Goal: Information Seeking & Learning: Learn about a topic

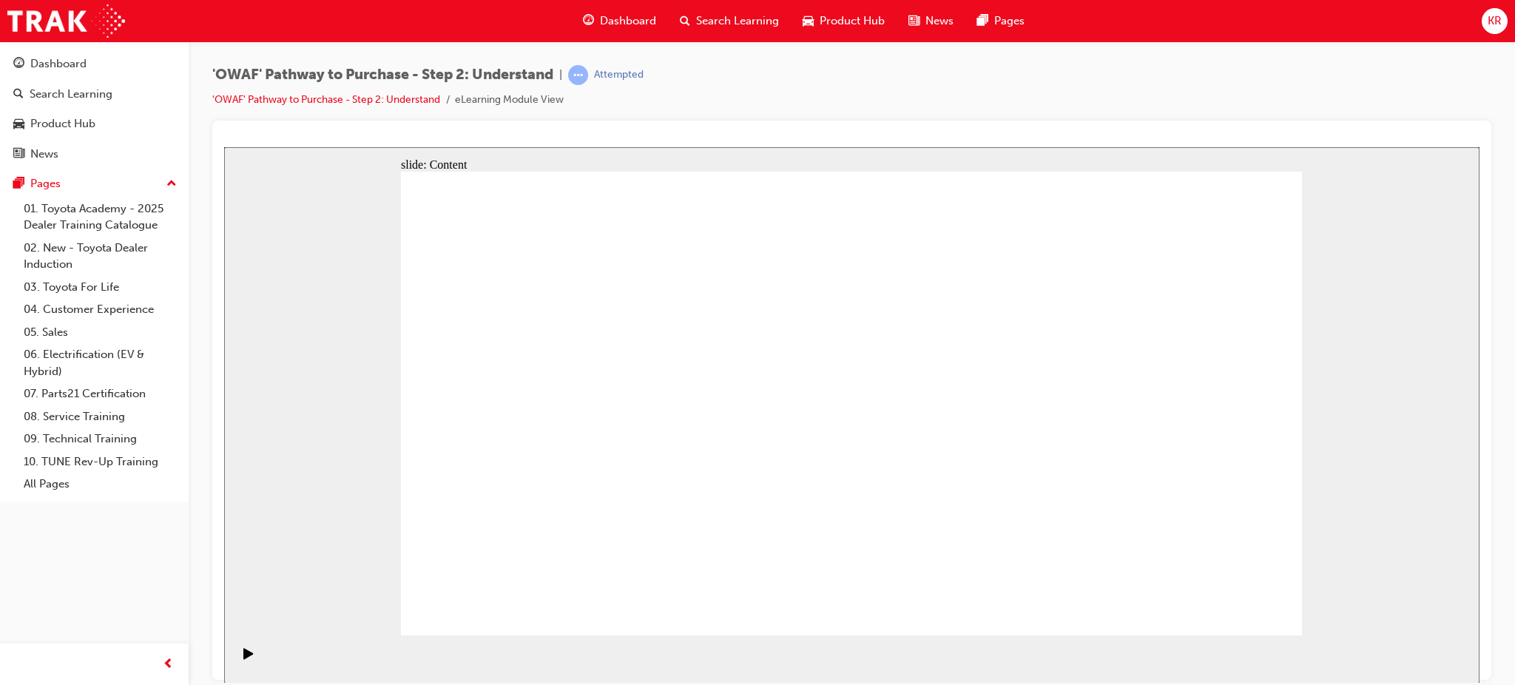
drag, startPoint x: 1188, startPoint y: 605, endPoint x: 1202, endPoint y: 608, distance: 14.5
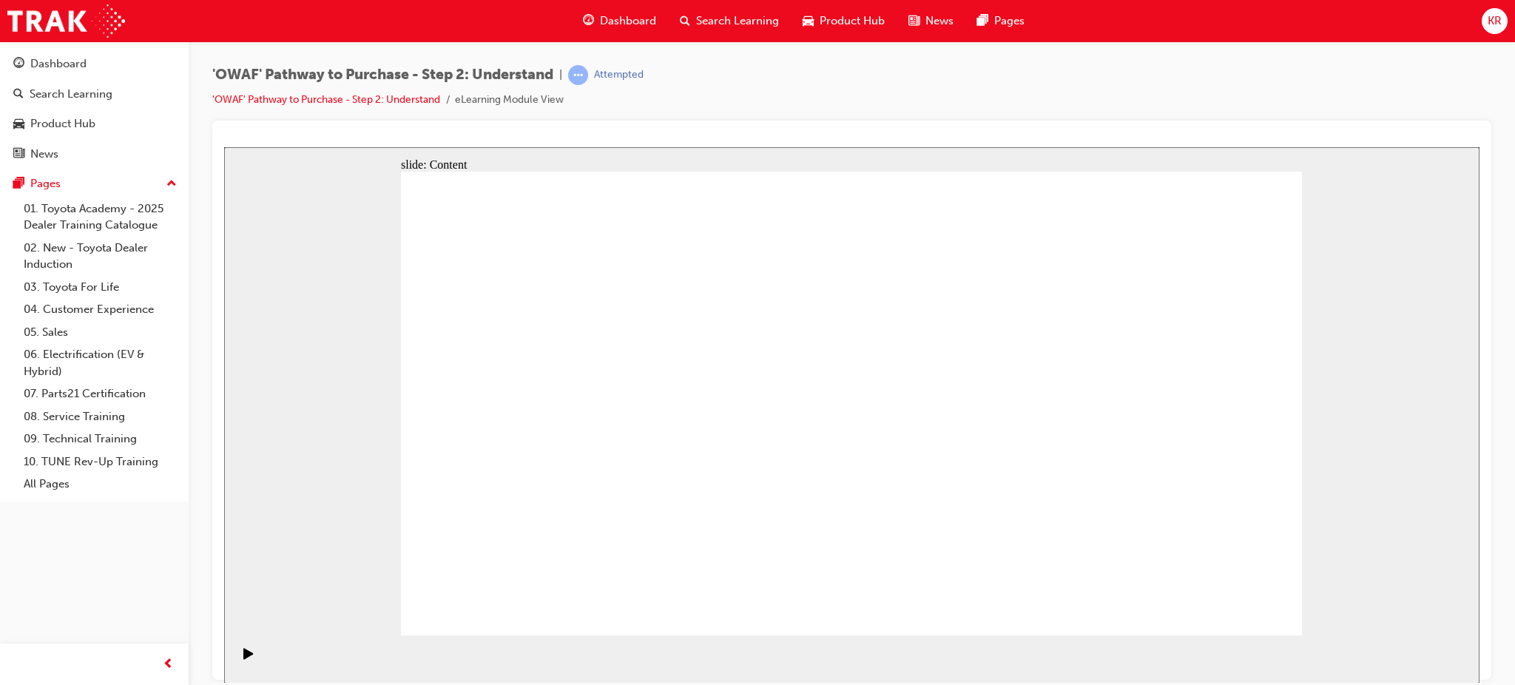
drag, startPoint x: 763, startPoint y: 351, endPoint x: 656, endPoint y: 353, distance: 107.3
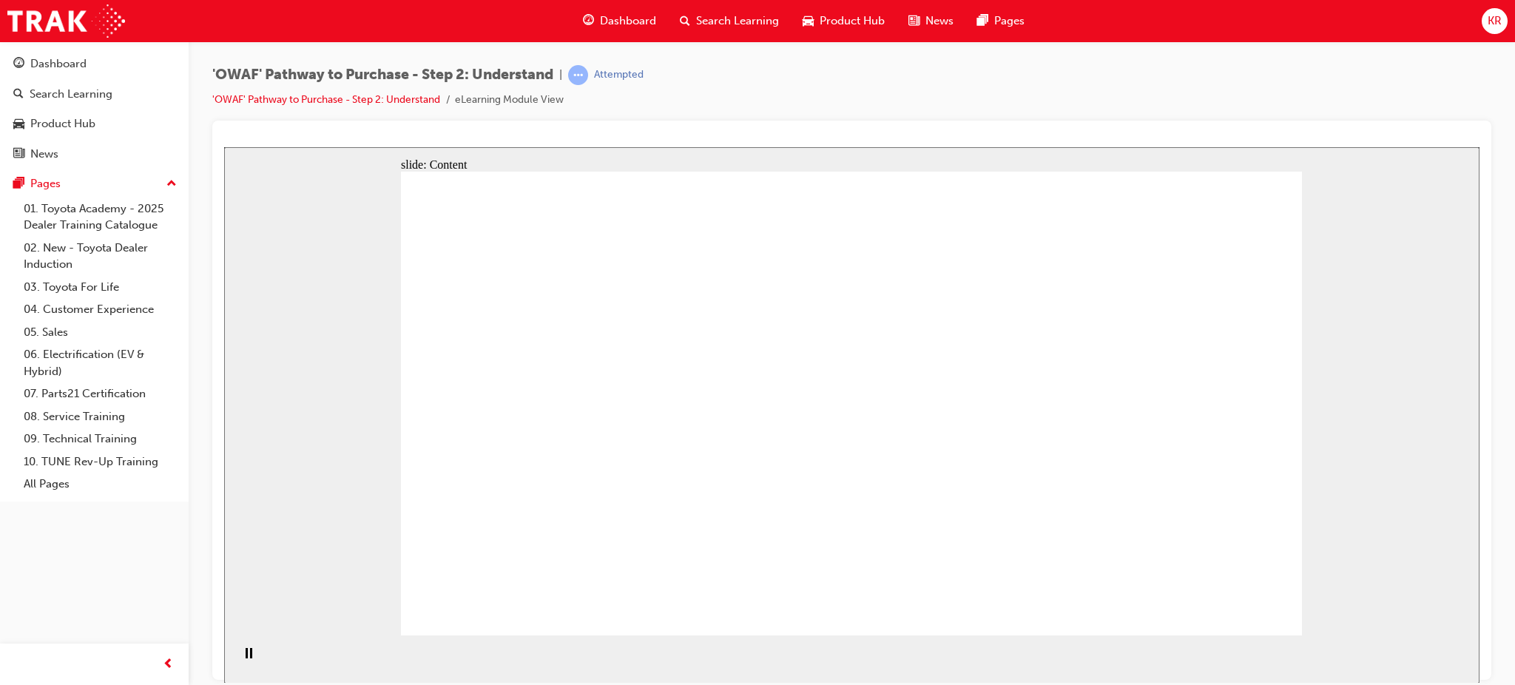
drag, startPoint x: 490, startPoint y: 326, endPoint x: 594, endPoint y: 462, distance: 170.9
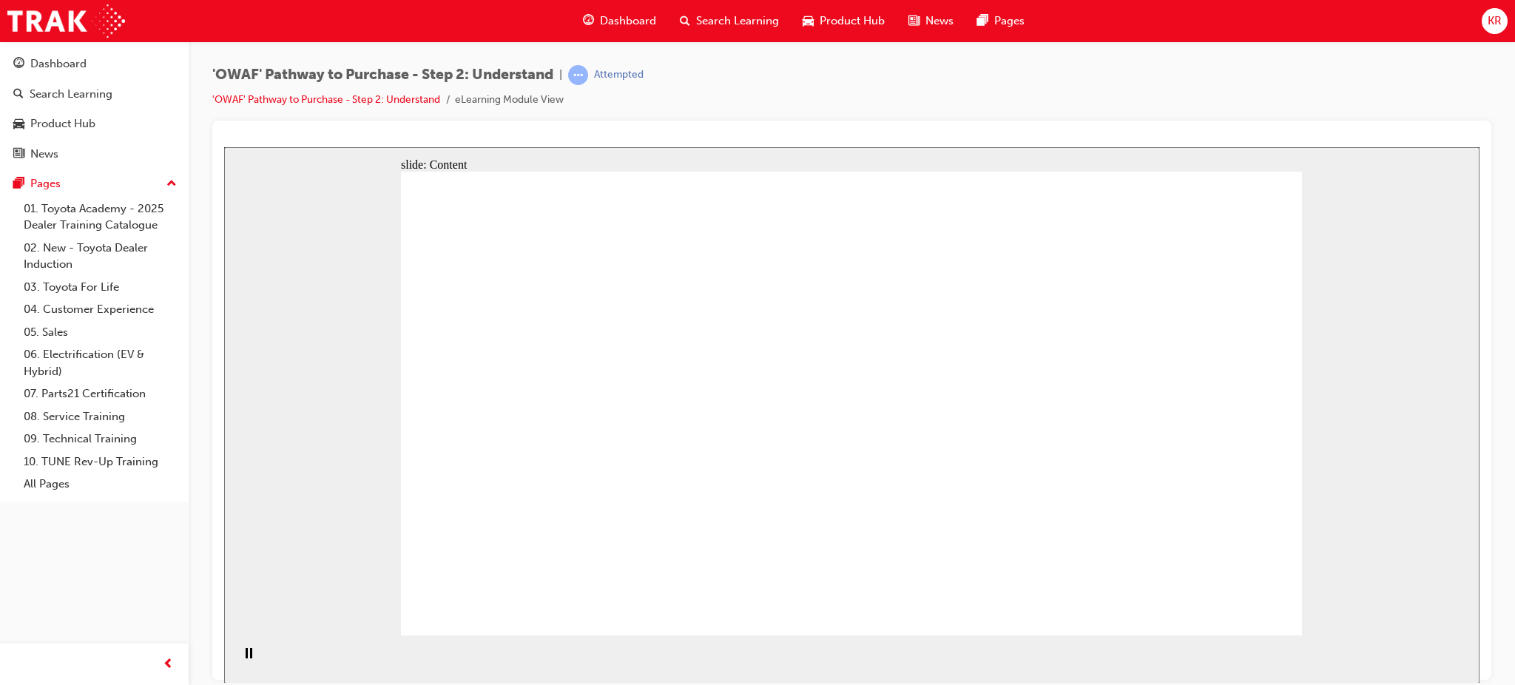
drag, startPoint x: 1203, startPoint y: 538, endPoint x: 1242, endPoint y: 555, distance: 42.1
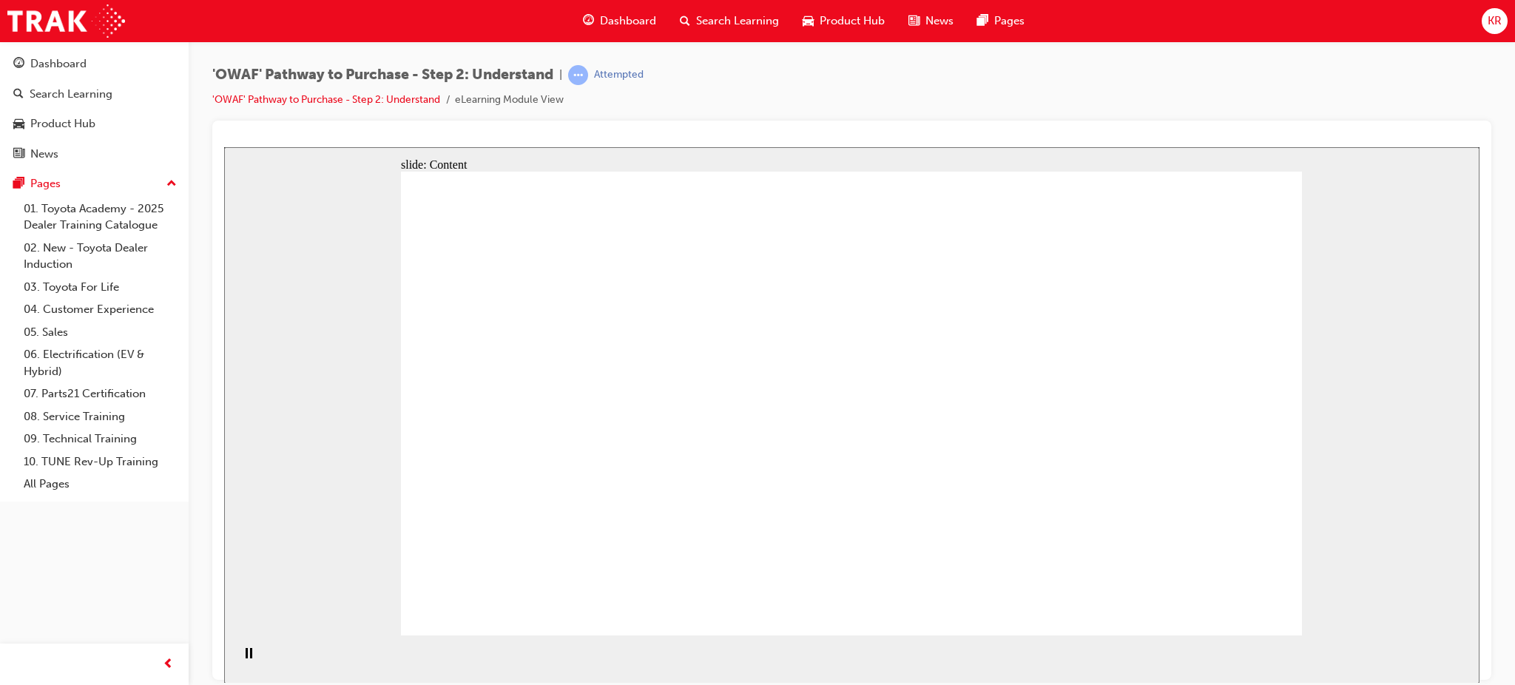
drag, startPoint x: 1244, startPoint y: 555, endPoint x: 760, endPoint y: 434, distance: 498.9
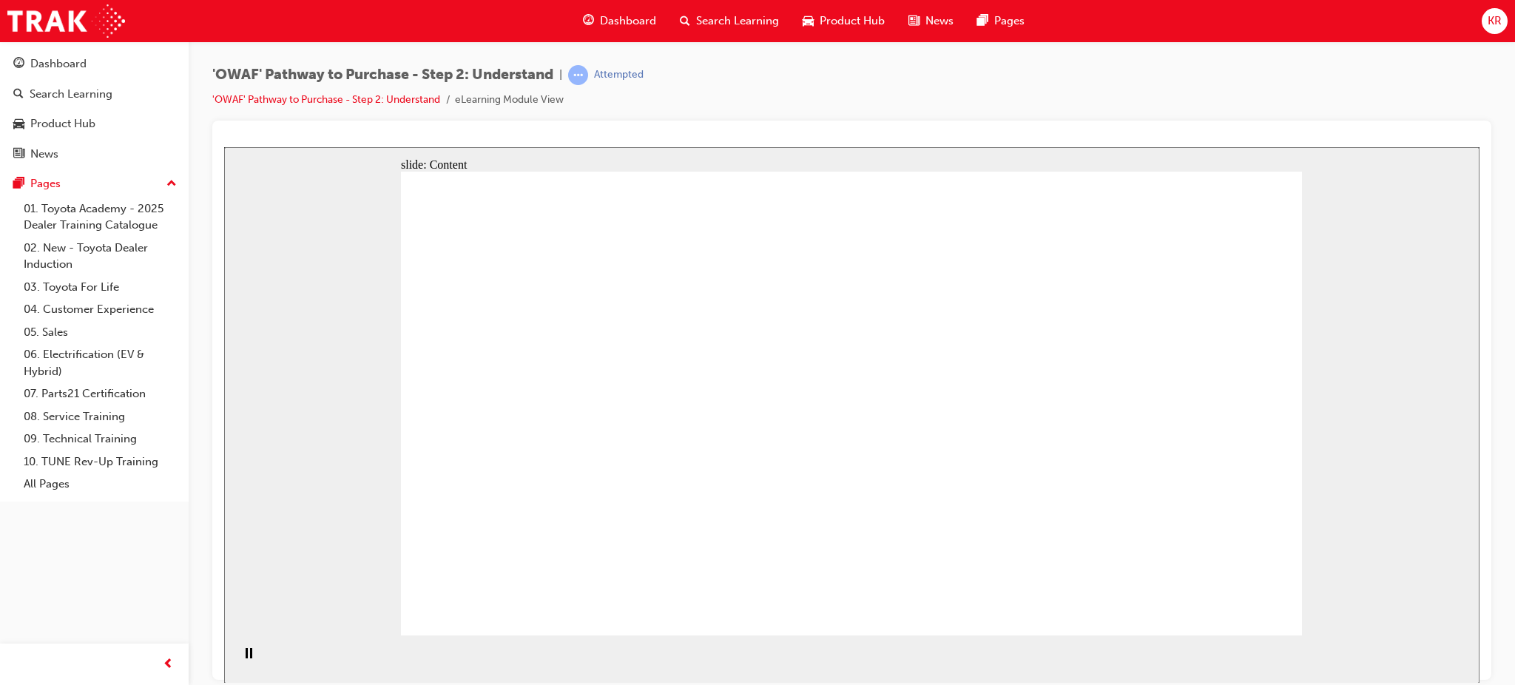
drag, startPoint x: 1204, startPoint y: 462, endPoint x: 1151, endPoint y: 495, distance: 61.8
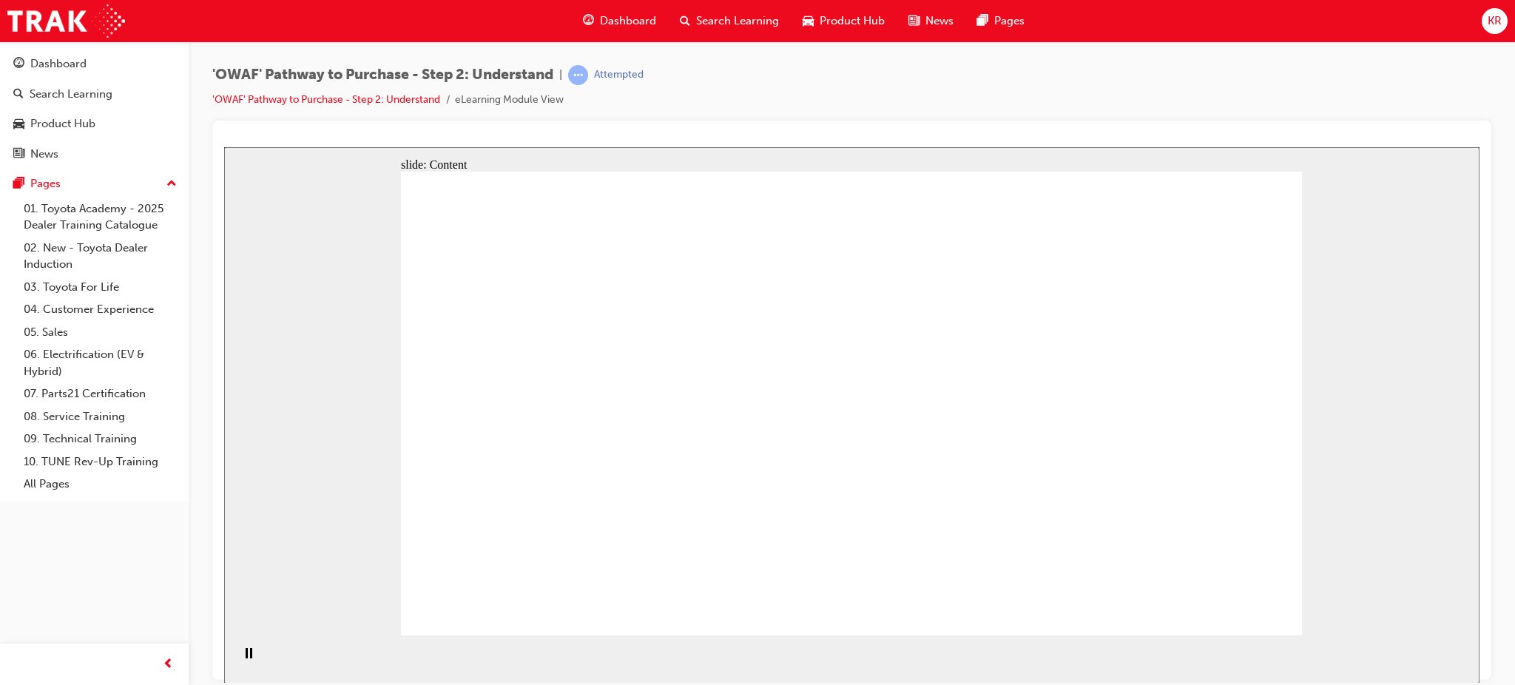
drag, startPoint x: 471, startPoint y: 397, endPoint x: 630, endPoint y: 408, distance: 159.5
click at [1456, 464] on div "slide: Content Acknowledge and empathise Rectangle Rectangle 1 Objection handli…" at bounding box center [852, 415] width 1256 height 536
drag, startPoint x: 1737, startPoint y: 597, endPoint x: 1437, endPoint y: 457, distance: 331.7
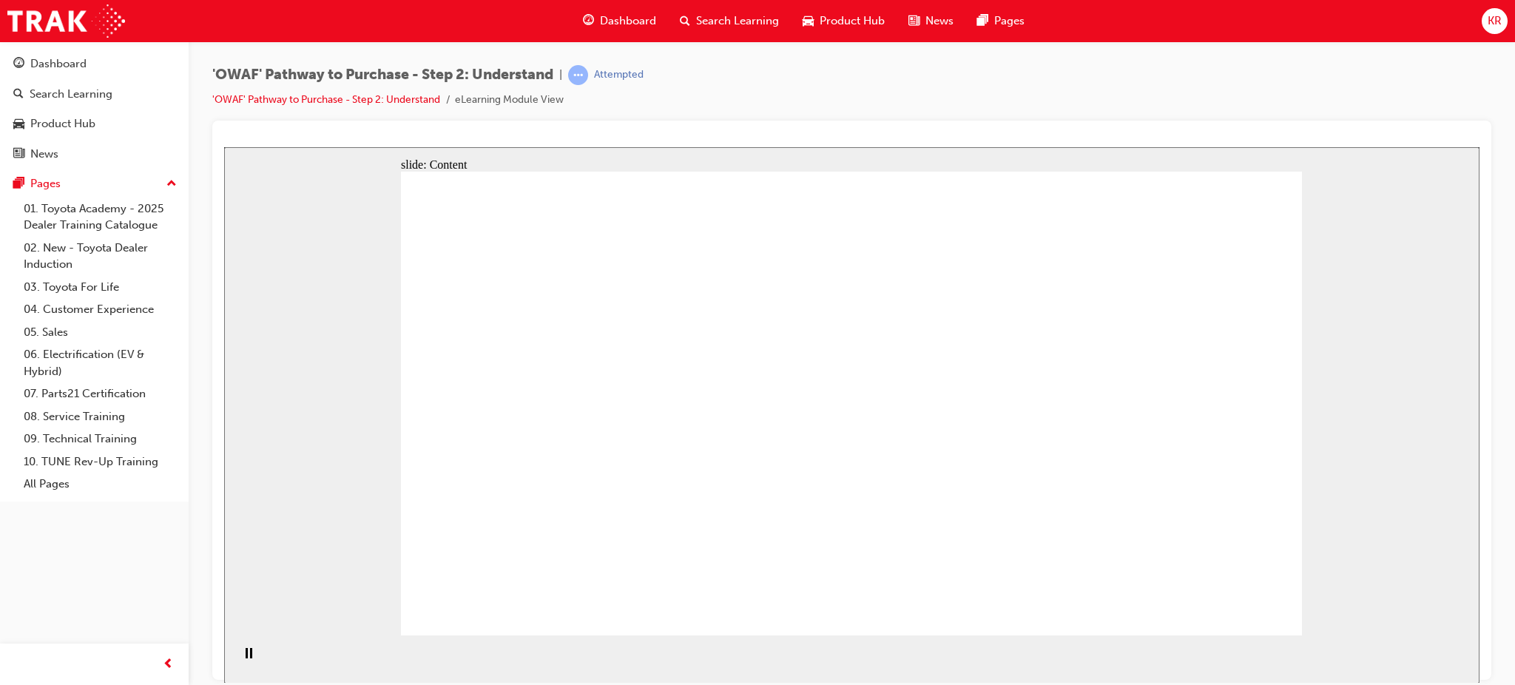
drag, startPoint x: 1071, startPoint y: 463, endPoint x: 1083, endPoint y: 470, distance: 13.6
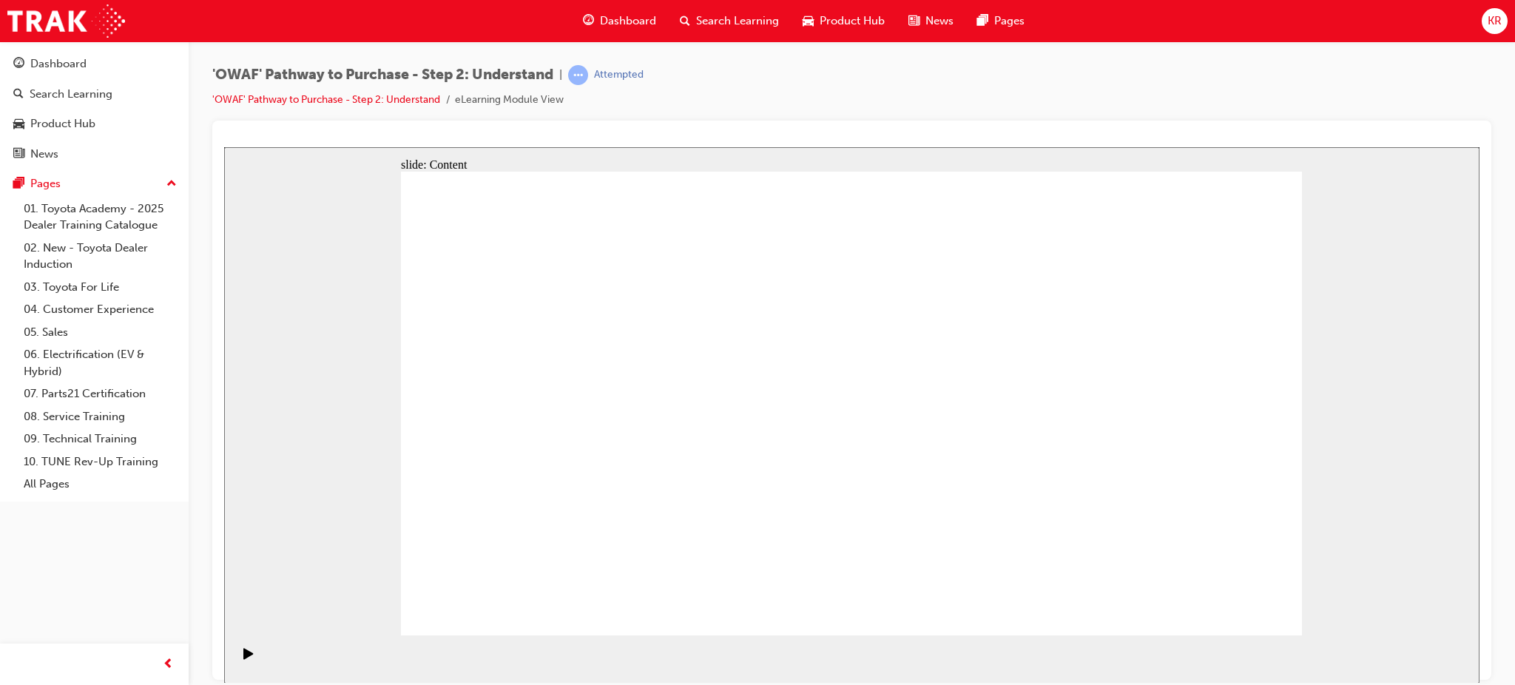
drag, startPoint x: 1188, startPoint y: 456, endPoint x: 1205, endPoint y: 439, distance: 24.1
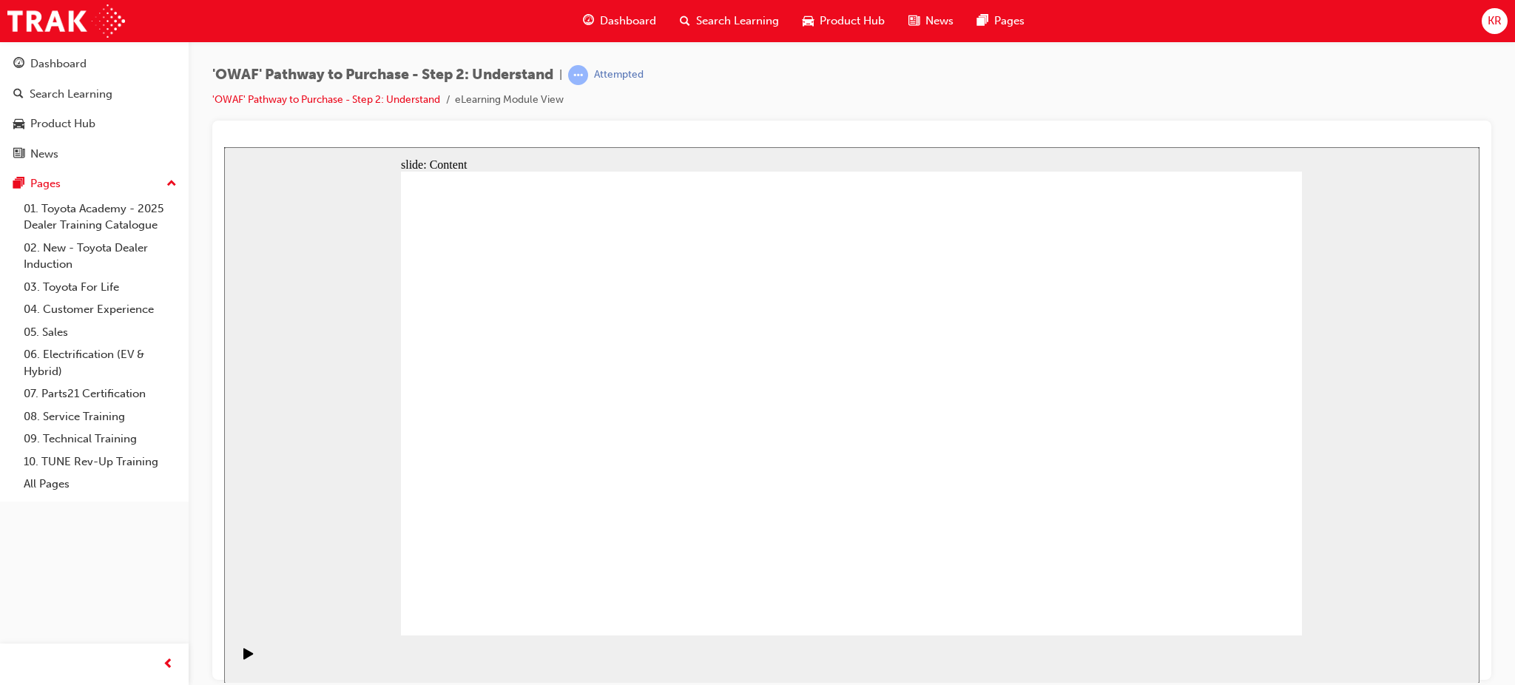
drag, startPoint x: 1157, startPoint y: 533, endPoint x: 1062, endPoint y: 477, distance: 110.2
drag, startPoint x: 937, startPoint y: 420, endPoint x: 286, endPoint y: 263, distance: 668.9
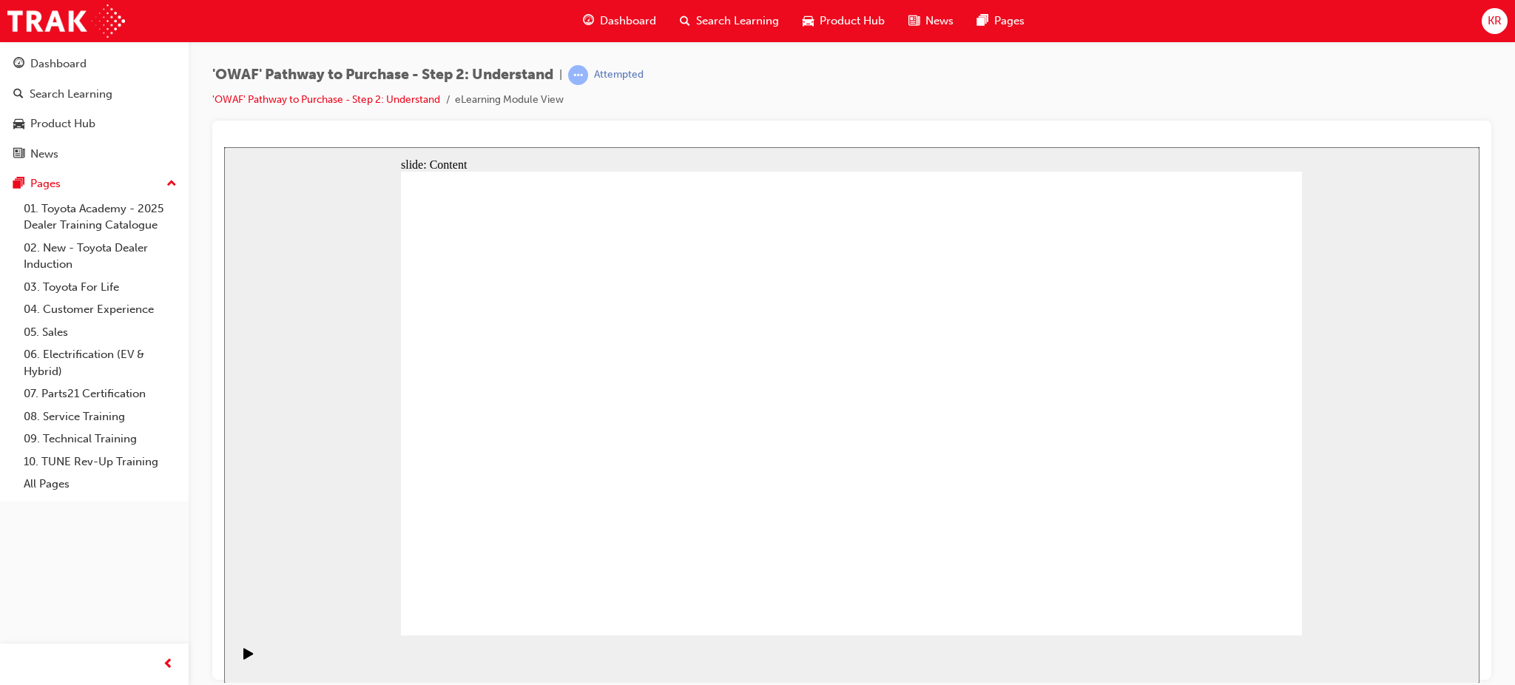
drag, startPoint x: 282, startPoint y: 263, endPoint x: 657, endPoint y: 216, distance: 378.1
click at [284, 263] on div "slide: Content Acknowledge and empathise Rectangle Rectangle 1 Objection handli…" at bounding box center [852, 415] width 1256 height 536
drag, startPoint x: 1280, startPoint y: 491, endPoint x: 1389, endPoint y: 594, distance: 150.2
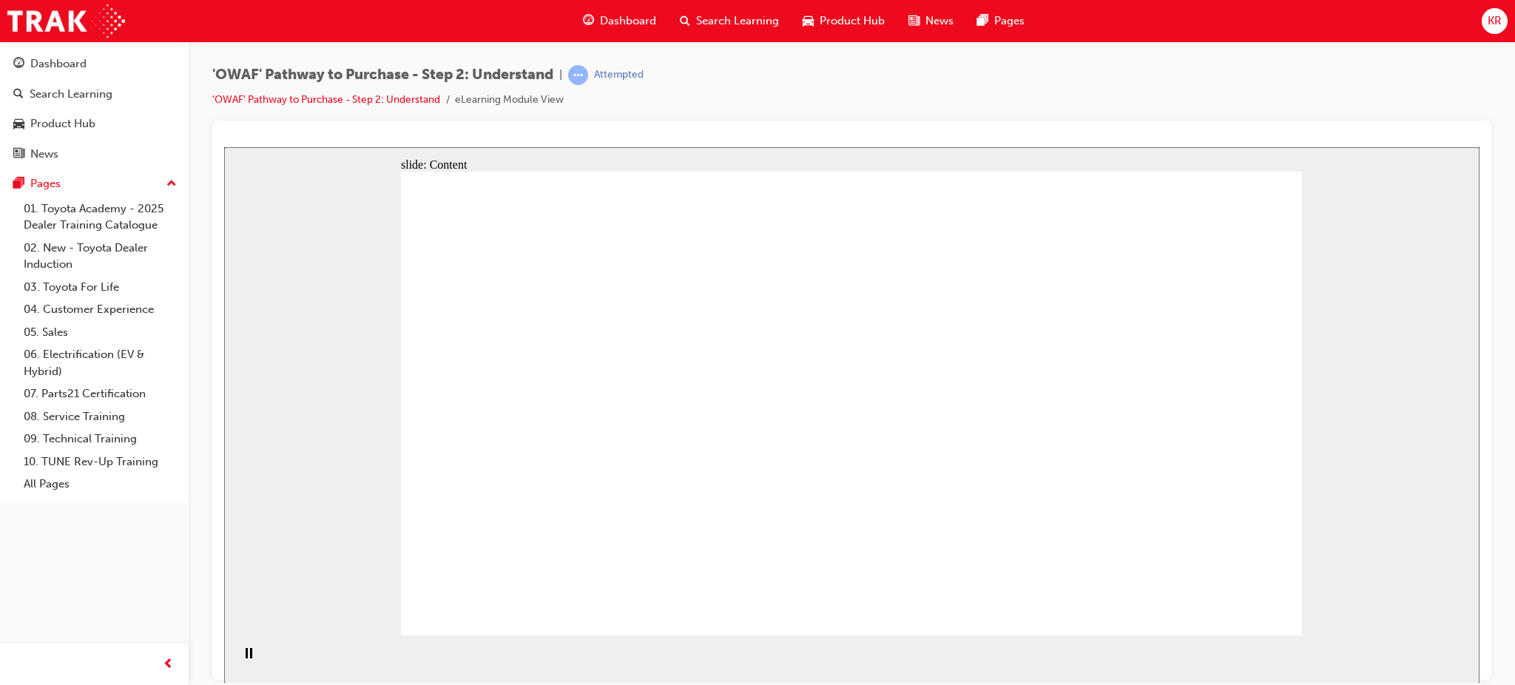
drag, startPoint x: 1184, startPoint y: 576, endPoint x: 1197, endPoint y: 579, distance: 13.8
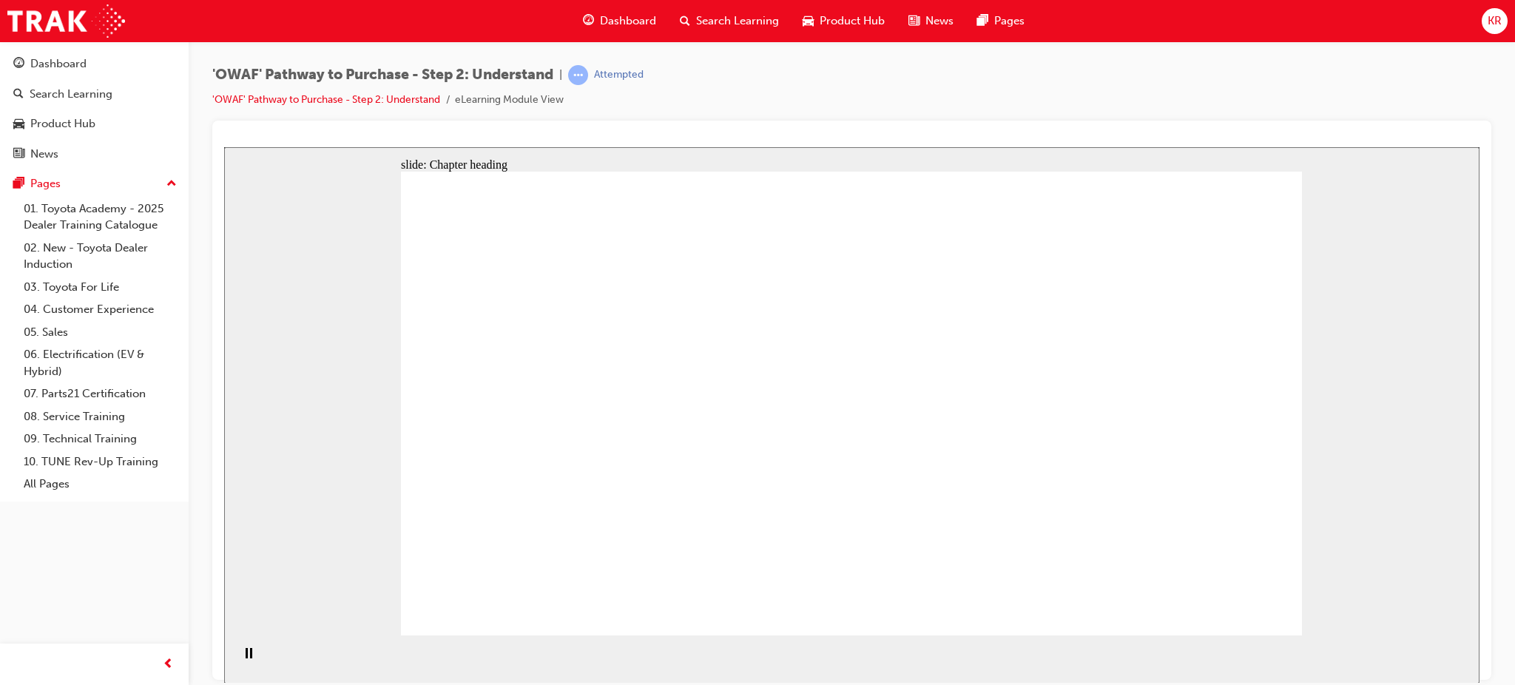
drag, startPoint x: 1285, startPoint y: 599, endPoint x: 1271, endPoint y: 606, distance: 15.9
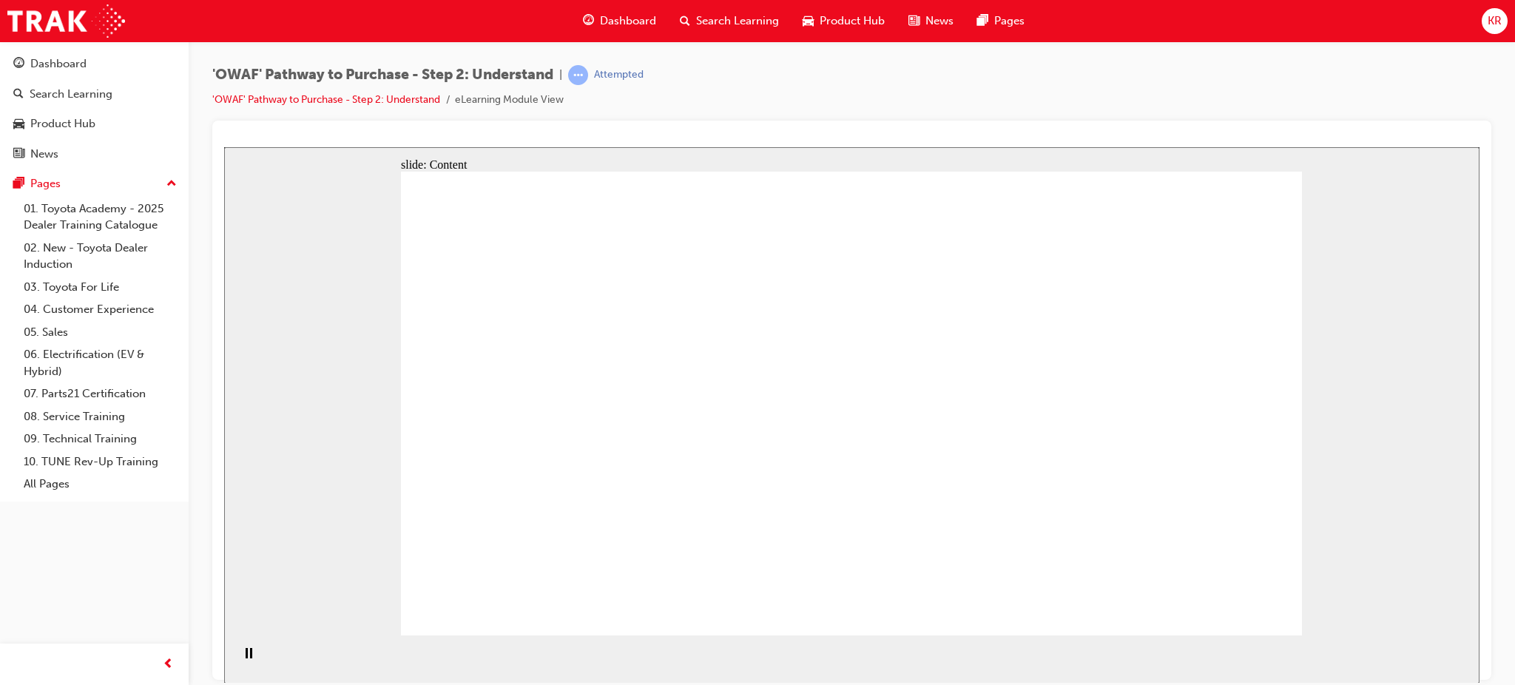
drag, startPoint x: 738, startPoint y: 374, endPoint x: 747, endPoint y: 377, distance: 9.9
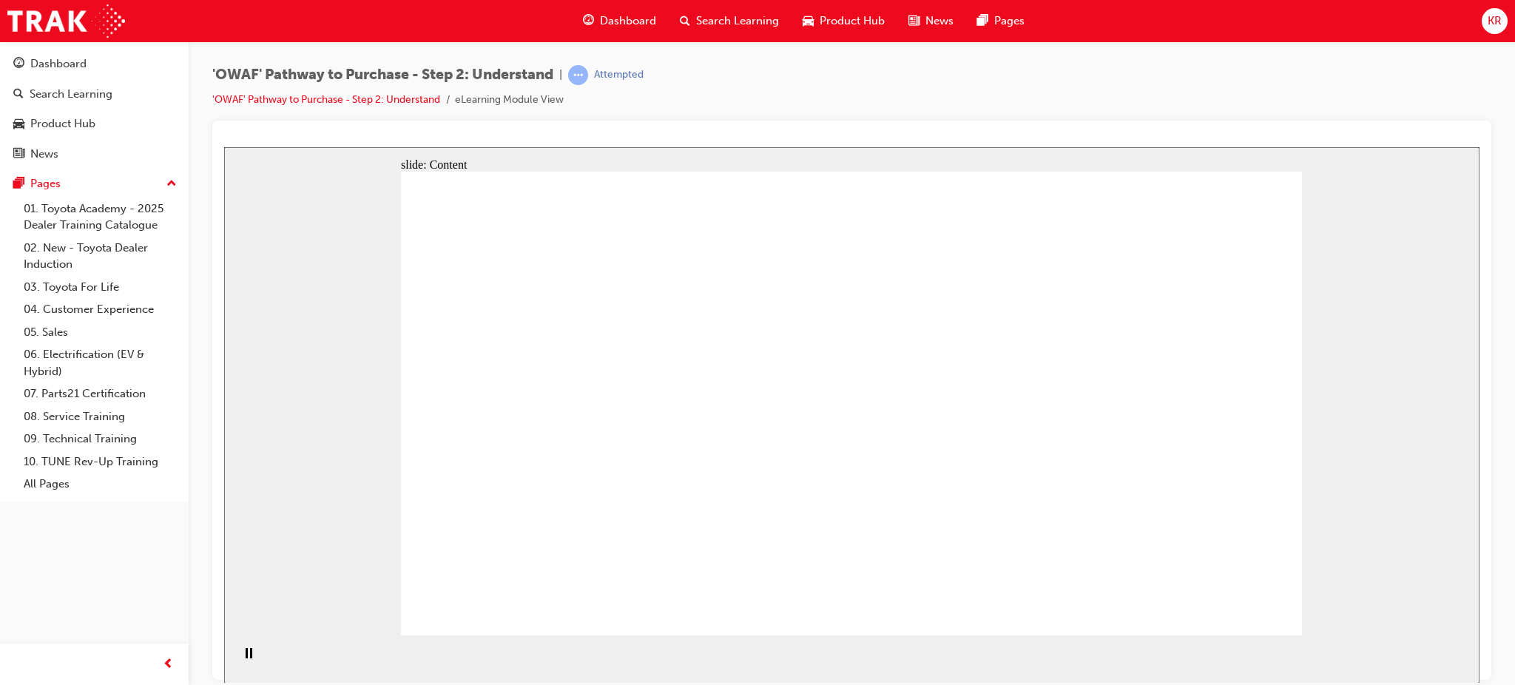
drag, startPoint x: 1062, startPoint y: 399, endPoint x: 1401, endPoint y: 417, distance: 340.1
click at [1405, 419] on div "slide: Content Rectangle 1 To help you better understand and demonstrate the wi…" at bounding box center [852, 415] width 1256 height 536
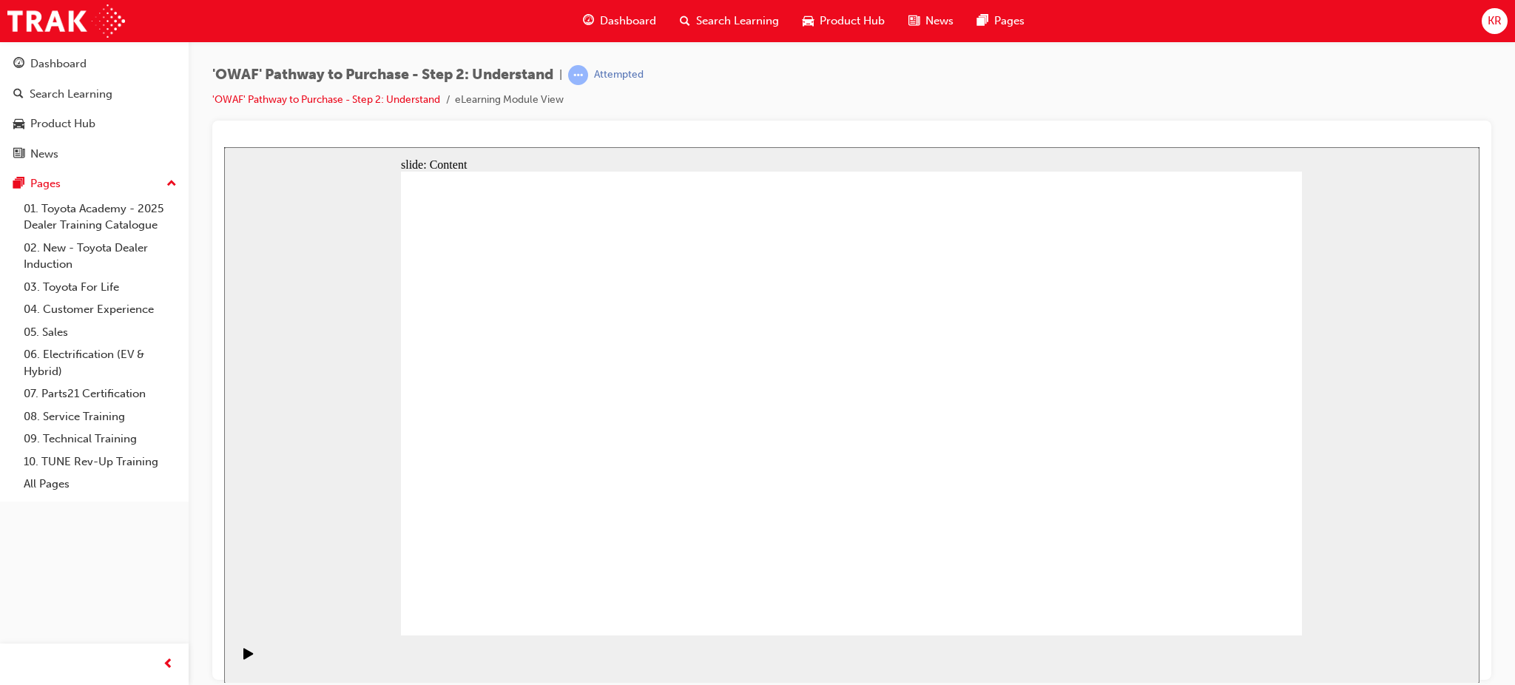
drag, startPoint x: 917, startPoint y: 375, endPoint x: 1143, endPoint y: 378, distance: 226.4
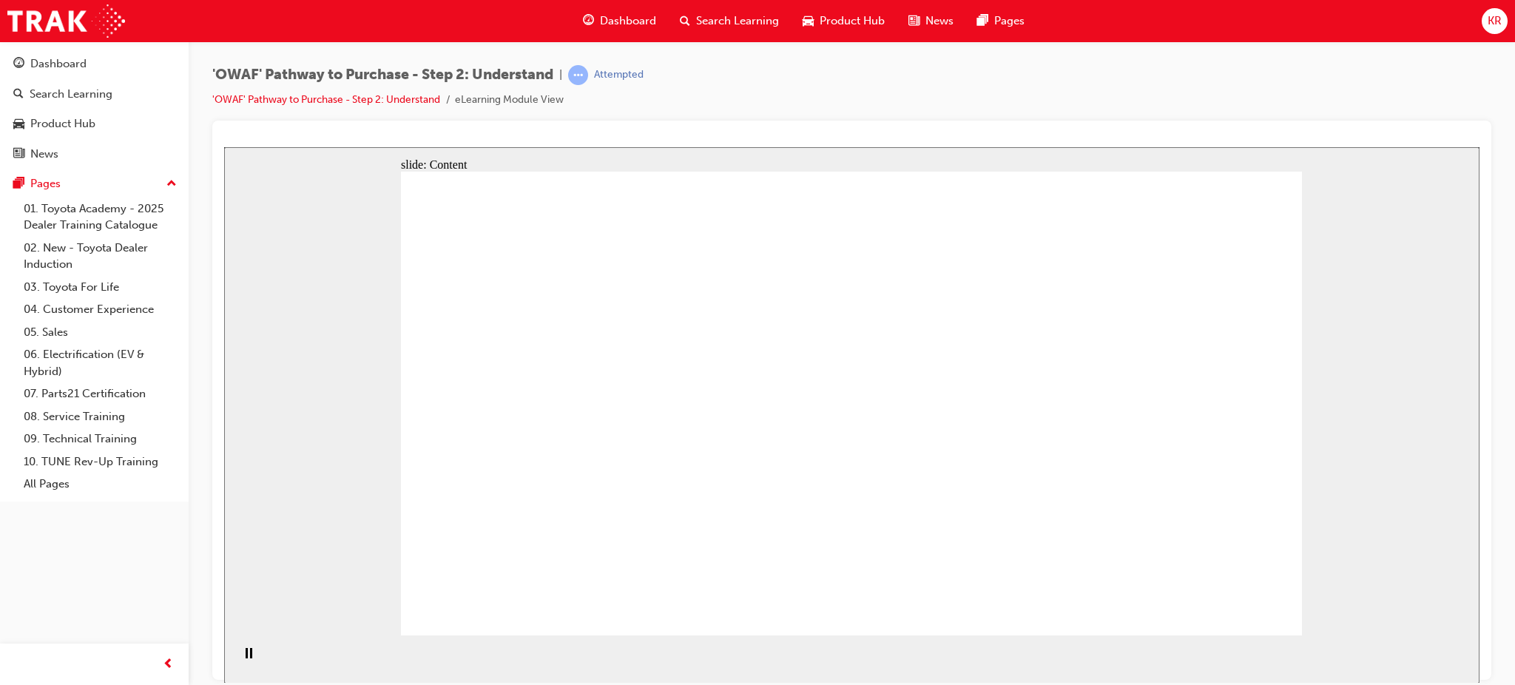
drag, startPoint x: 1125, startPoint y: 524, endPoint x: 1131, endPoint y: 519, distance: 7.9
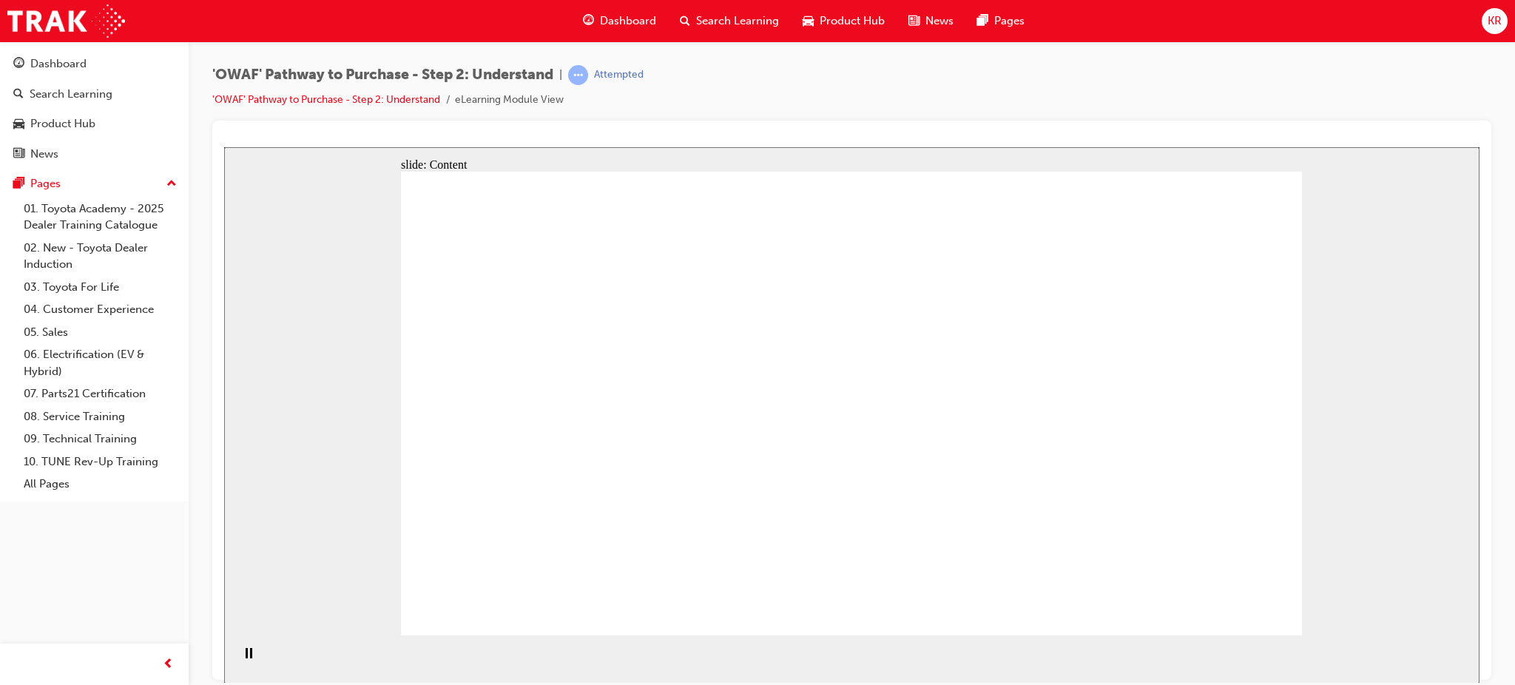
drag, startPoint x: 619, startPoint y: 332, endPoint x: 610, endPoint y: 334, distance: 8.7
drag, startPoint x: 579, startPoint y: 345, endPoint x: 969, endPoint y: 368, distance: 390.6
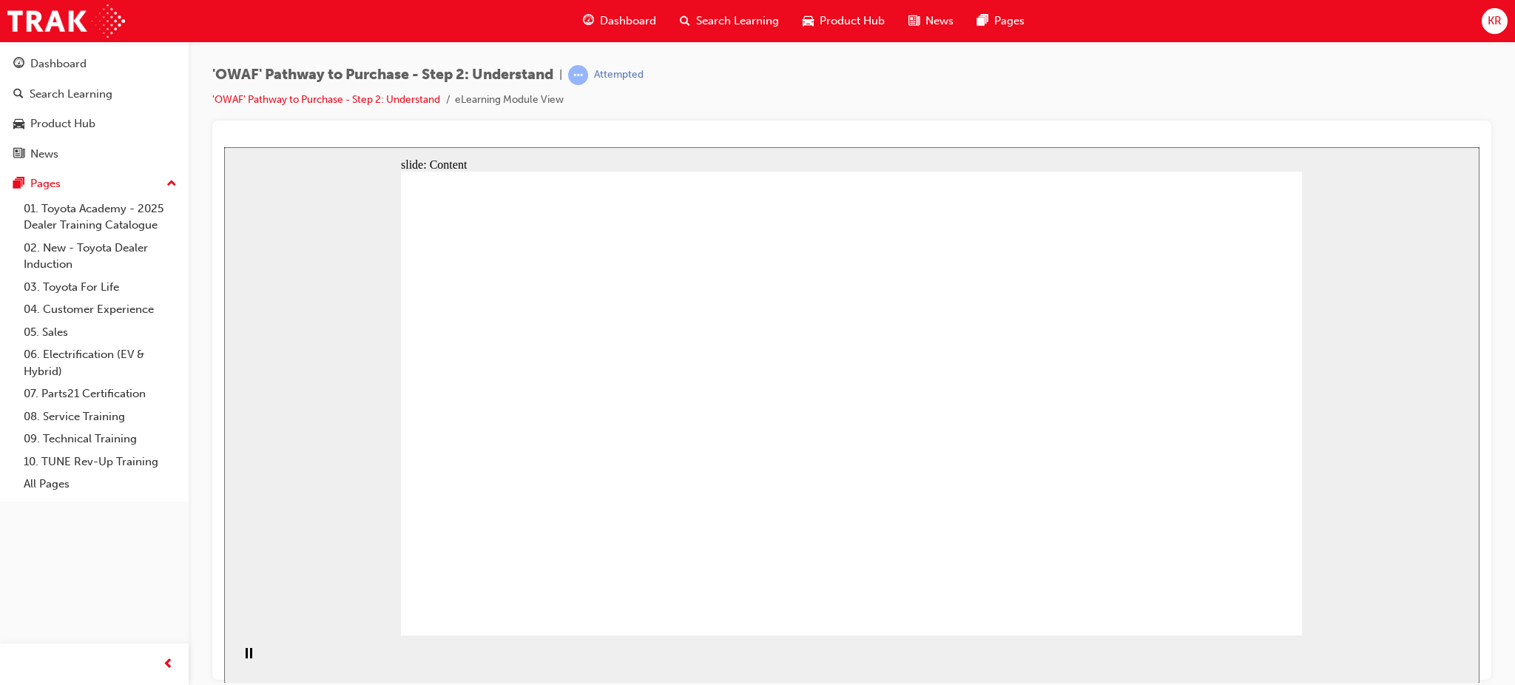
drag, startPoint x: 969, startPoint y: 368, endPoint x: 1076, endPoint y: 363, distance: 107.4
drag, startPoint x: 1076, startPoint y: 363, endPoint x: 1097, endPoint y: 372, distance: 23.5
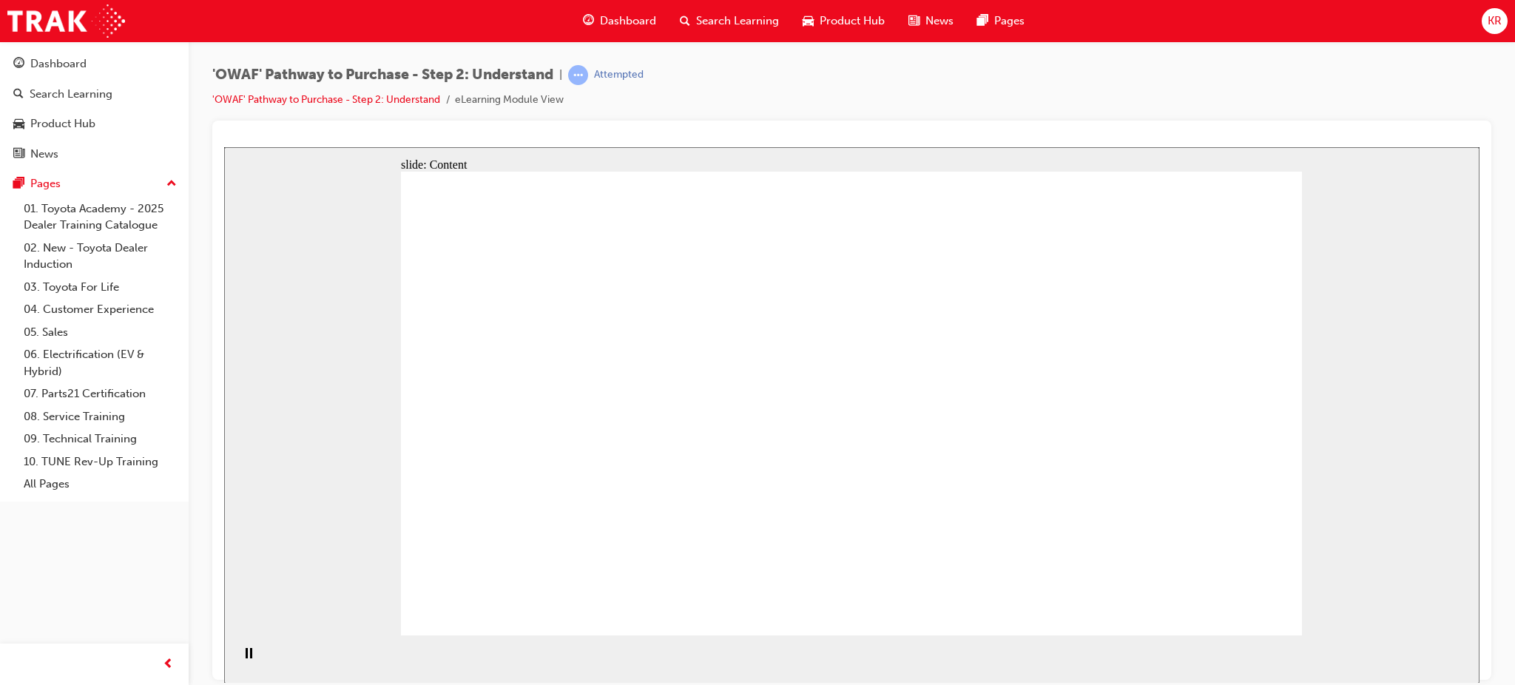
drag, startPoint x: 1161, startPoint y: 473, endPoint x: 1156, endPoint y: 488, distance: 15.7
drag, startPoint x: 1214, startPoint y: 583, endPoint x: 578, endPoint y: 420, distance: 657.0
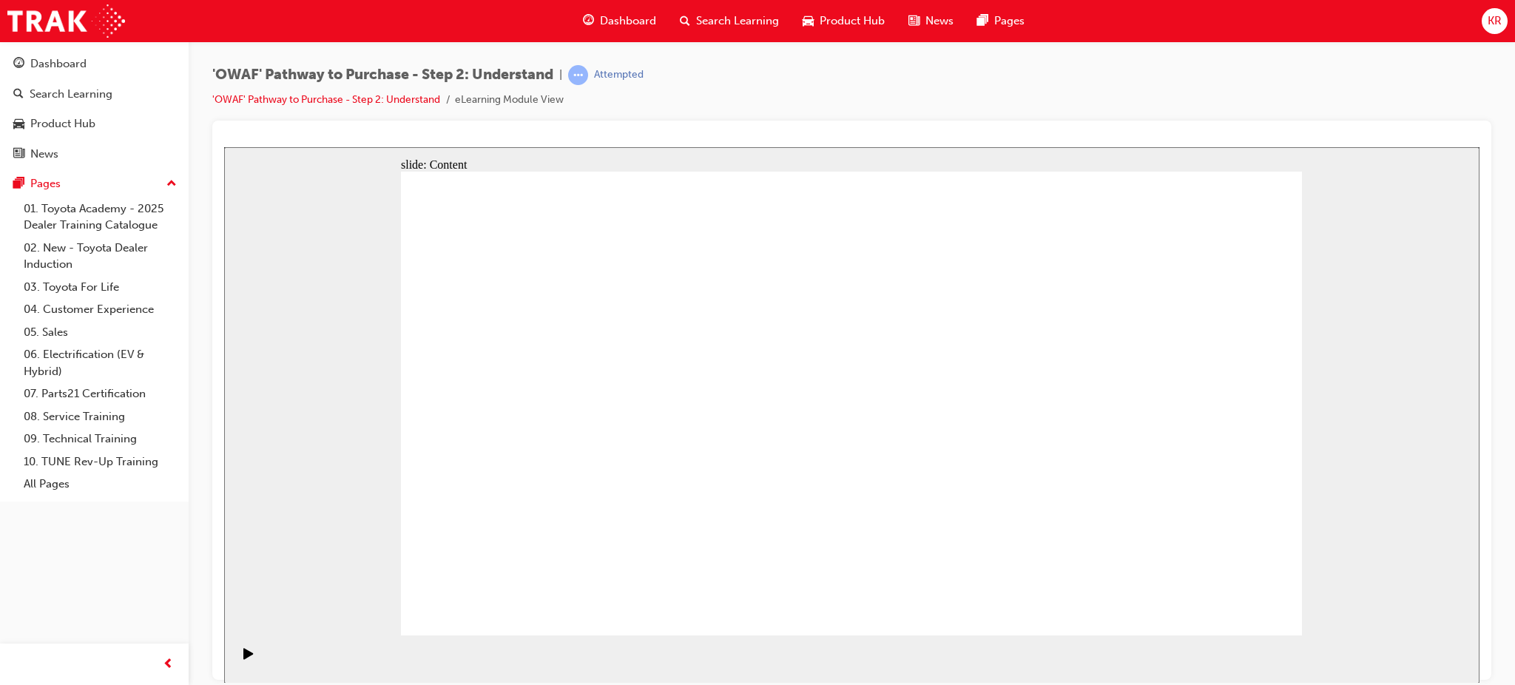
drag, startPoint x: 741, startPoint y: 514, endPoint x: 775, endPoint y: 515, distance: 34.8
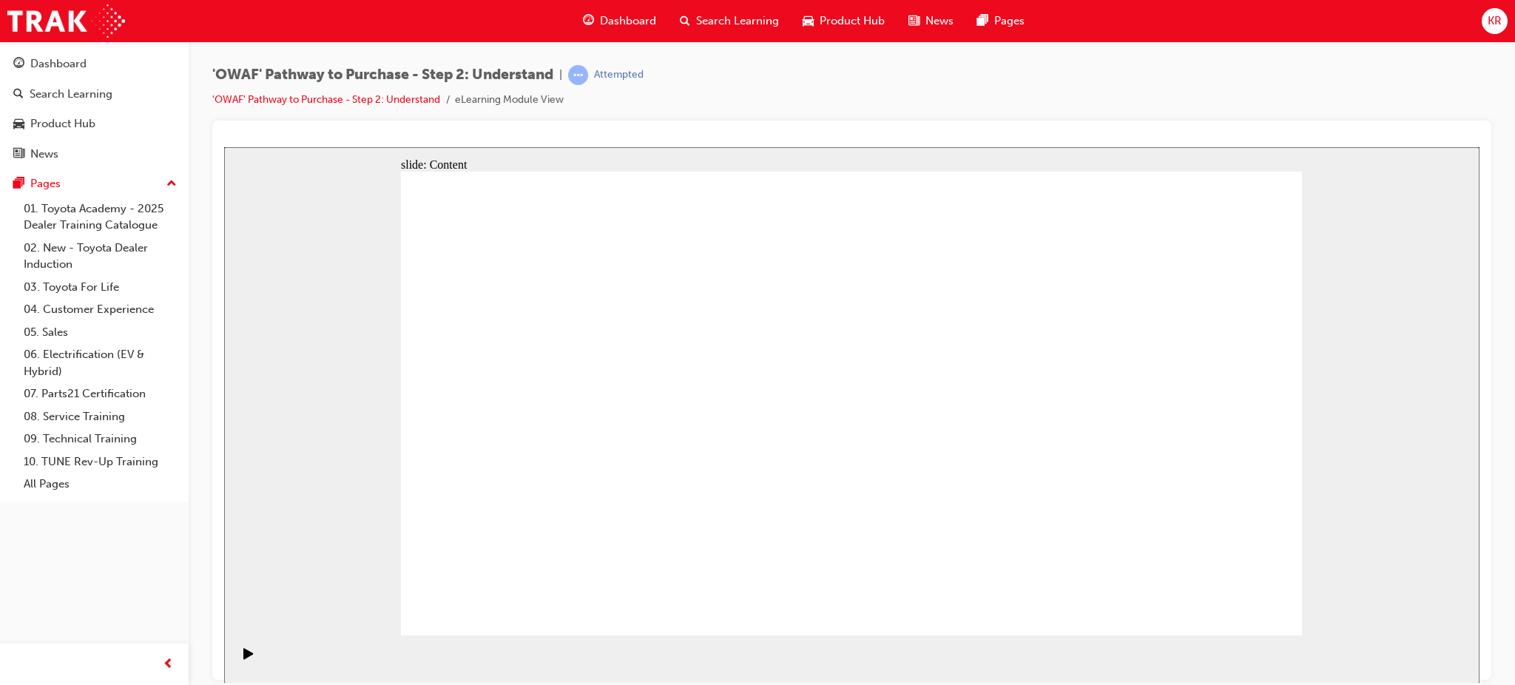
drag, startPoint x: 951, startPoint y: 517, endPoint x: 997, endPoint y: 519, distance: 46.7
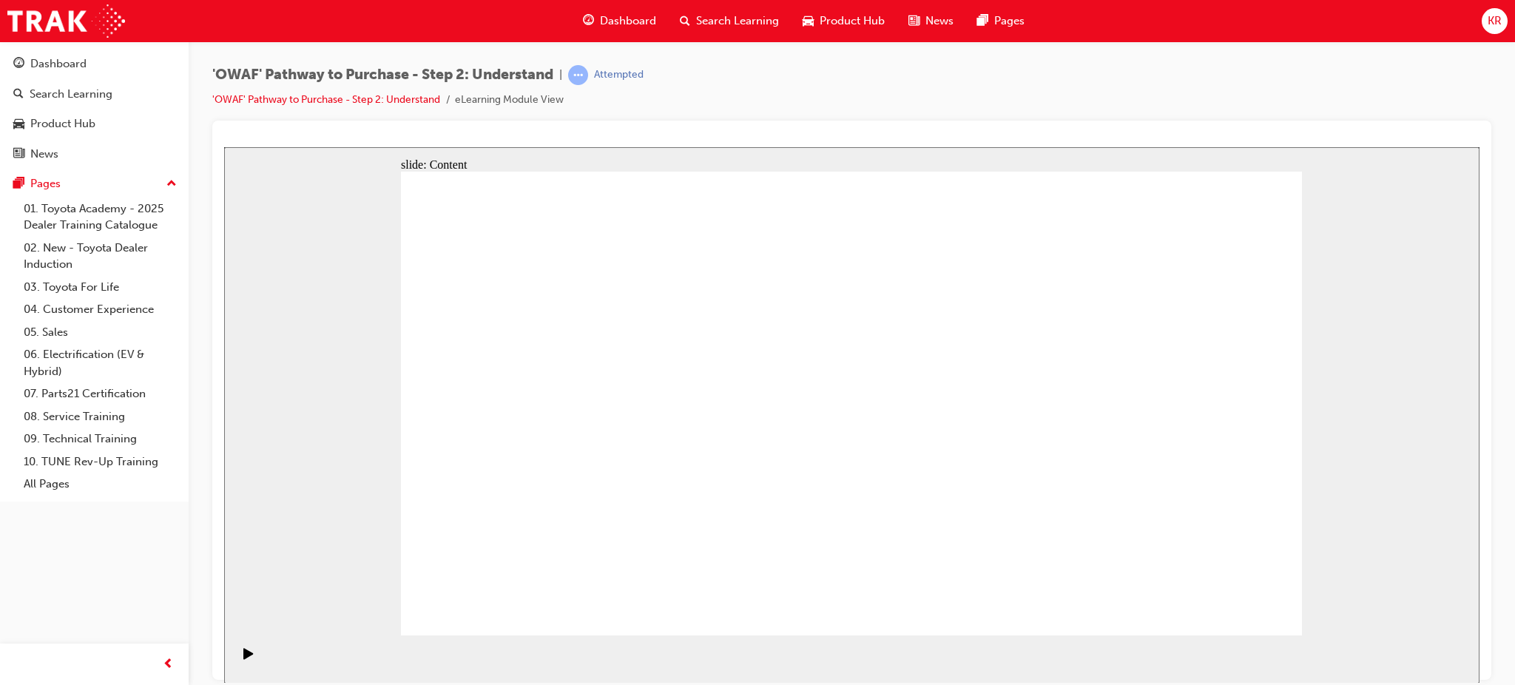
drag, startPoint x: 1106, startPoint y: 525, endPoint x: 1119, endPoint y: 531, distance: 14.2
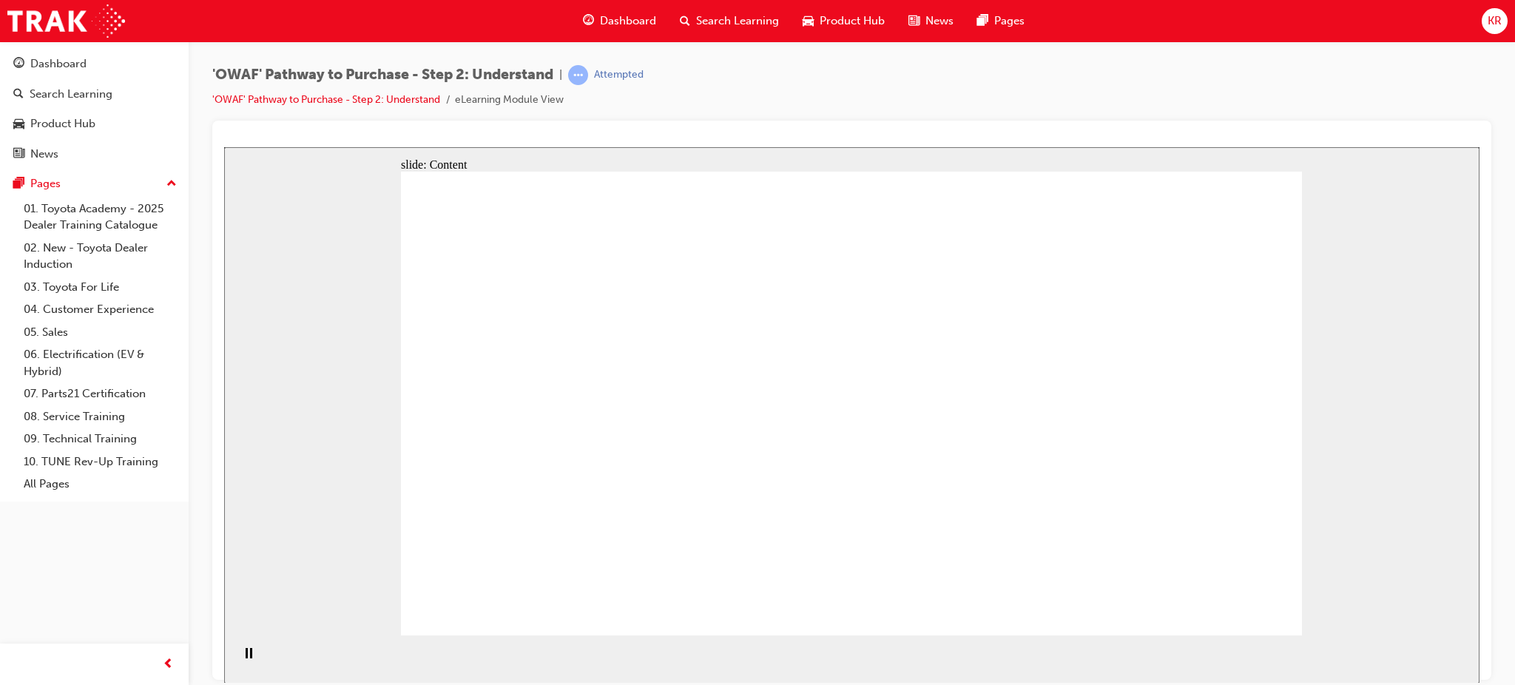
drag, startPoint x: 1052, startPoint y: 445, endPoint x: 976, endPoint y: 445, distance: 76.2
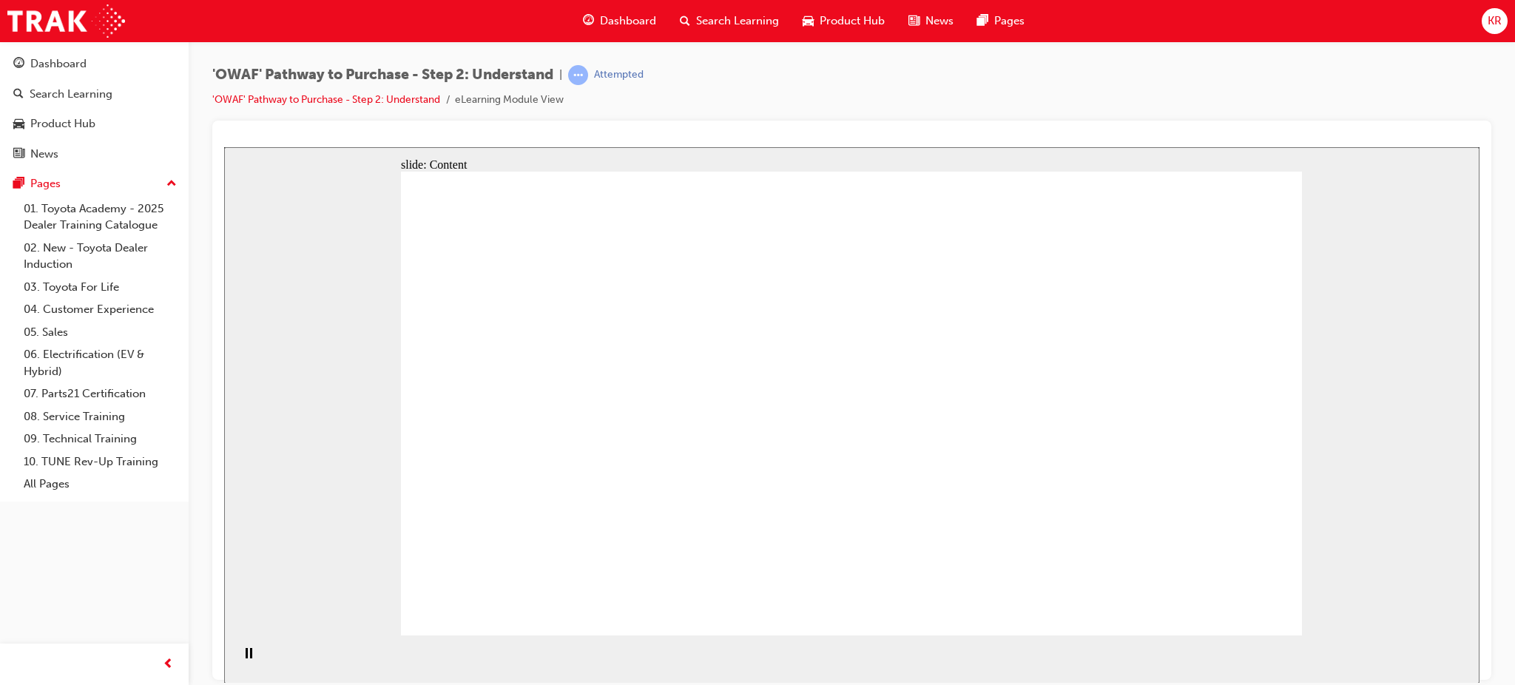
drag, startPoint x: 788, startPoint y: 282, endPoint x: 1020, endPoint y: 314, distance: 234.6
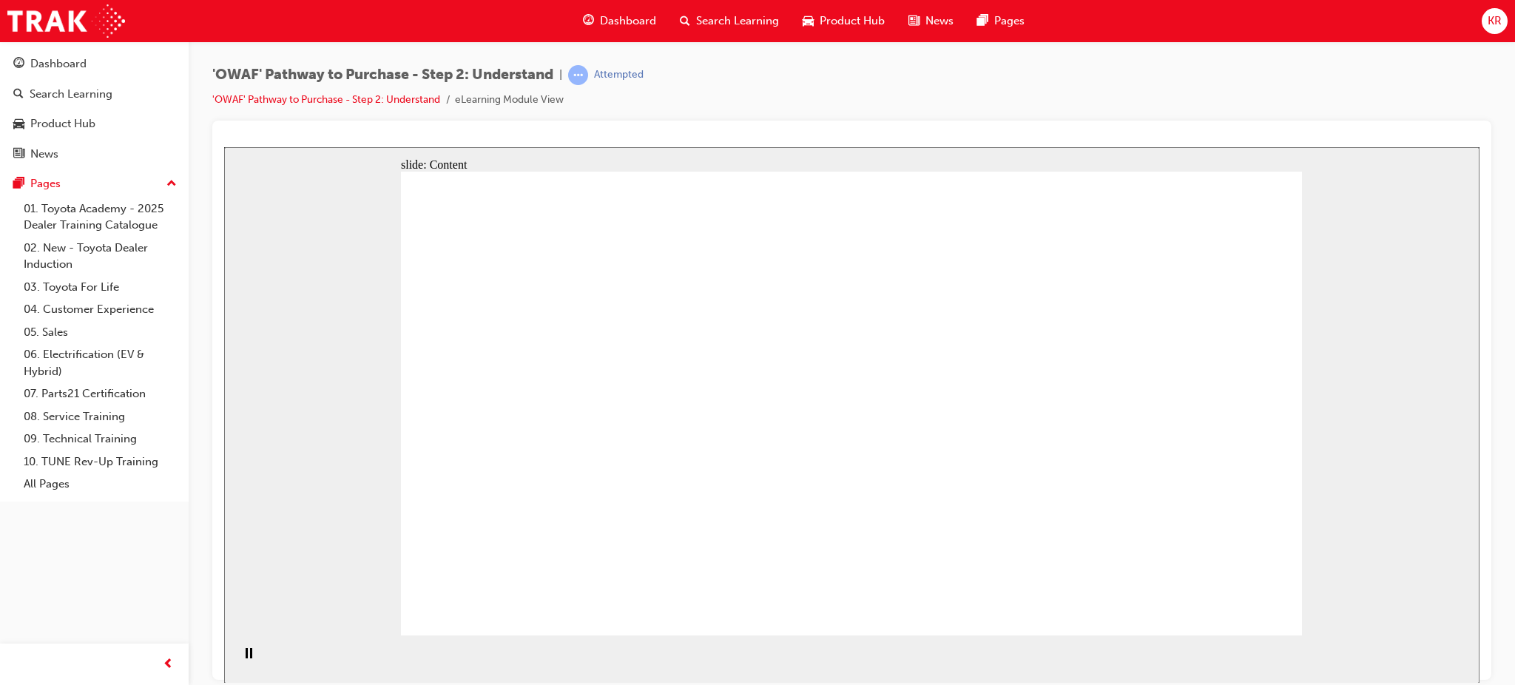
drag, startPoint x: 922, startPoint y: 463, endPoint x: 758, endPoint y: 484, distance: 165.6
drag, startPoint x: 709, startPoint y: 490, endPoint x: 959, endPoint y: 501, distance: 250.4
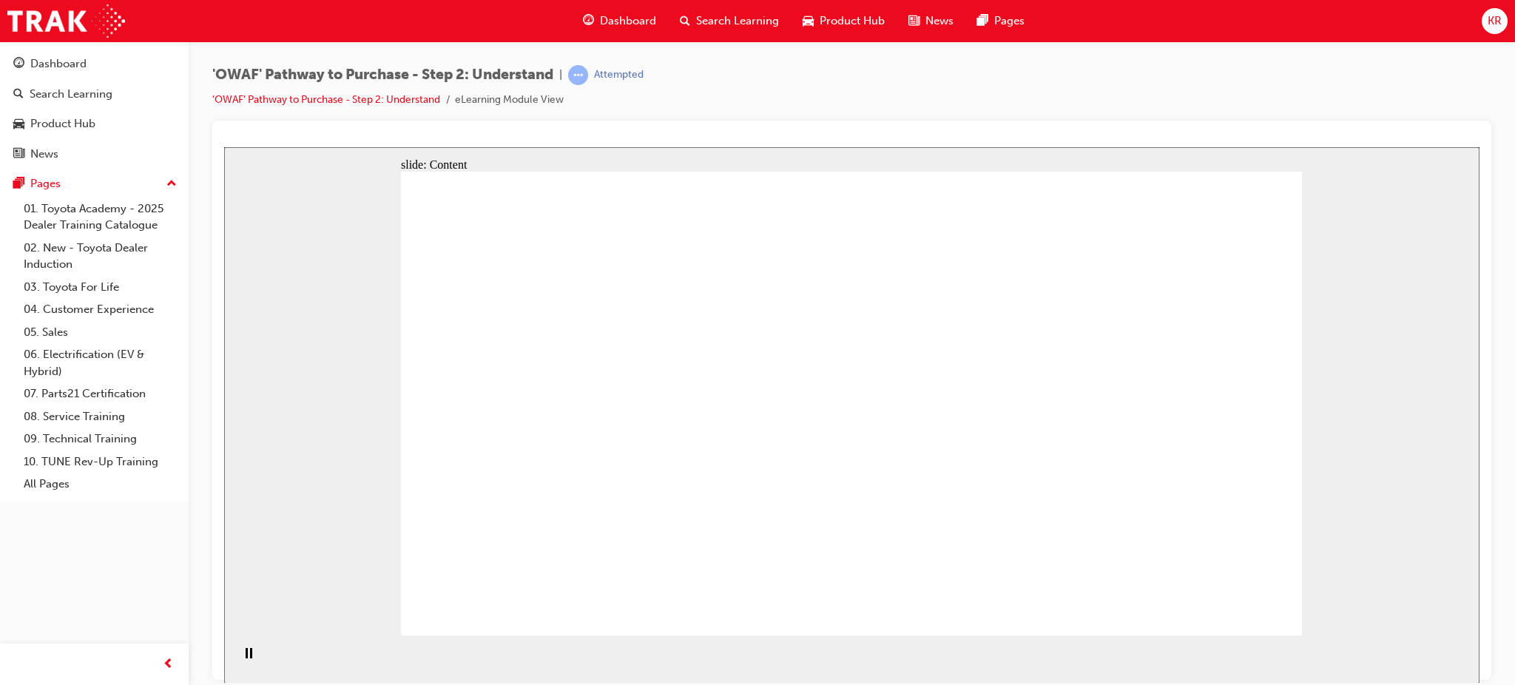
drag, startPoint x: 959, startPoint y: 501, endPoint x: 865, endPoint y: 505, distance: 94.1
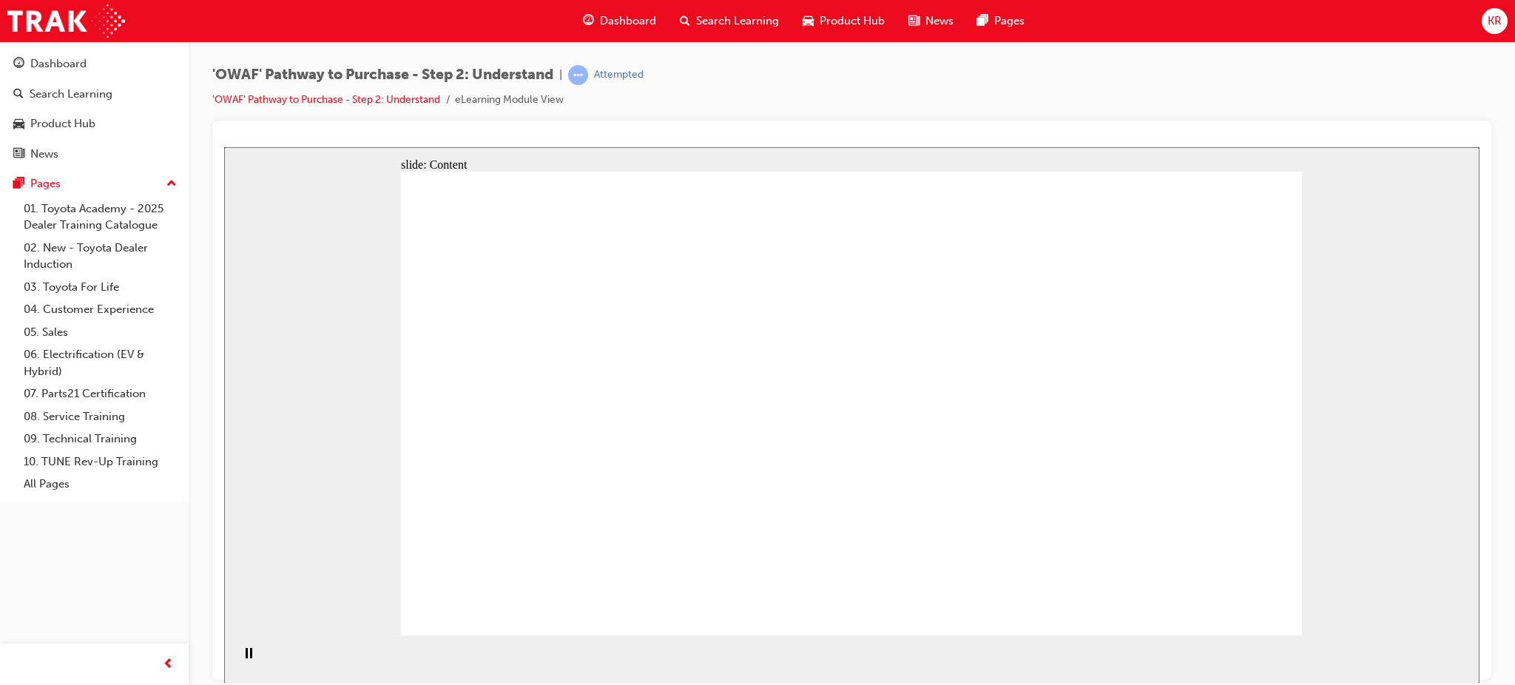
drag, startPoint x: 908, startPoint y: 516, endPoint x: 913, endPoint y: 527, distance: 12.2
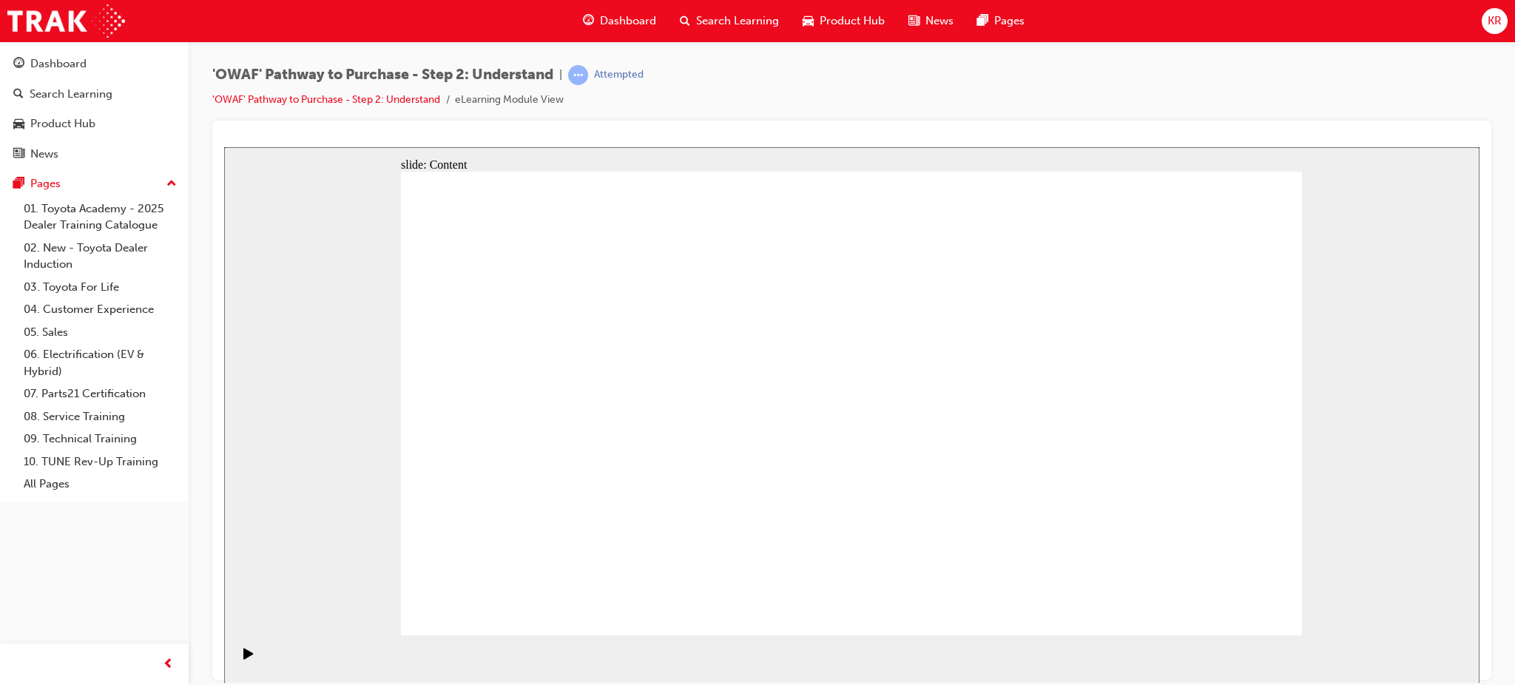
drag, startPoint x: 500, startPoint y: 519, endPoint x: 755, endPoint y: 529, distance: 254.8
drag, startPoint x: 755, startPoint y: 529, endPoint x: 909, endPoint y: 555, distance: 156.1
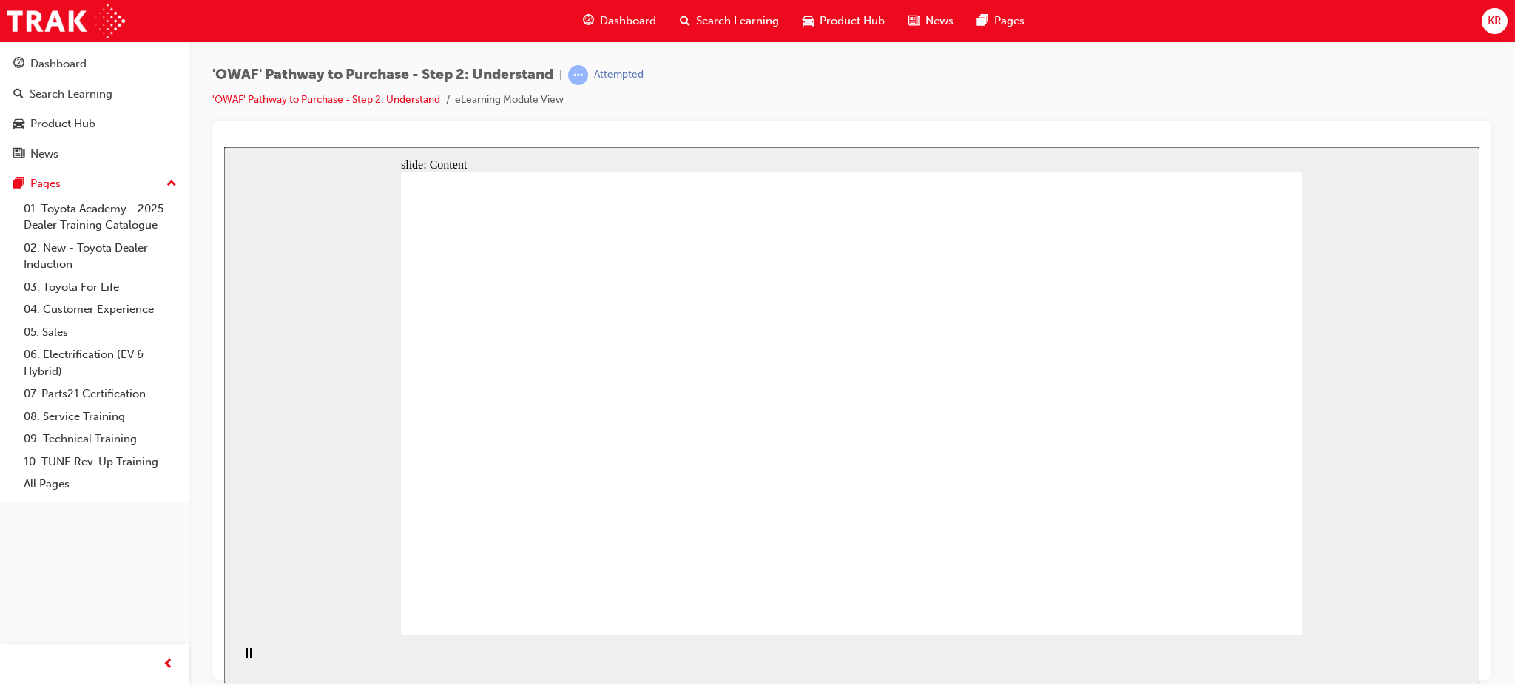
click at [1506, 420] on div "'OWAF' Pathway to Purchase - Step 2: Understand | Attempted 'OWAF' Pathway to P…" at bounding box center [852, 344] width 1327 height 607
drag, startPoint x: 1367, startPoint y: 468, endPoint x: 1145, endPoint y: 472, distance: 222.8
click at [1201, 474] on div "slide: Content Rectangle 1 Tailoring questions to your Customers In this next s…" at bounding box center [852, 415] width 1256 height 536
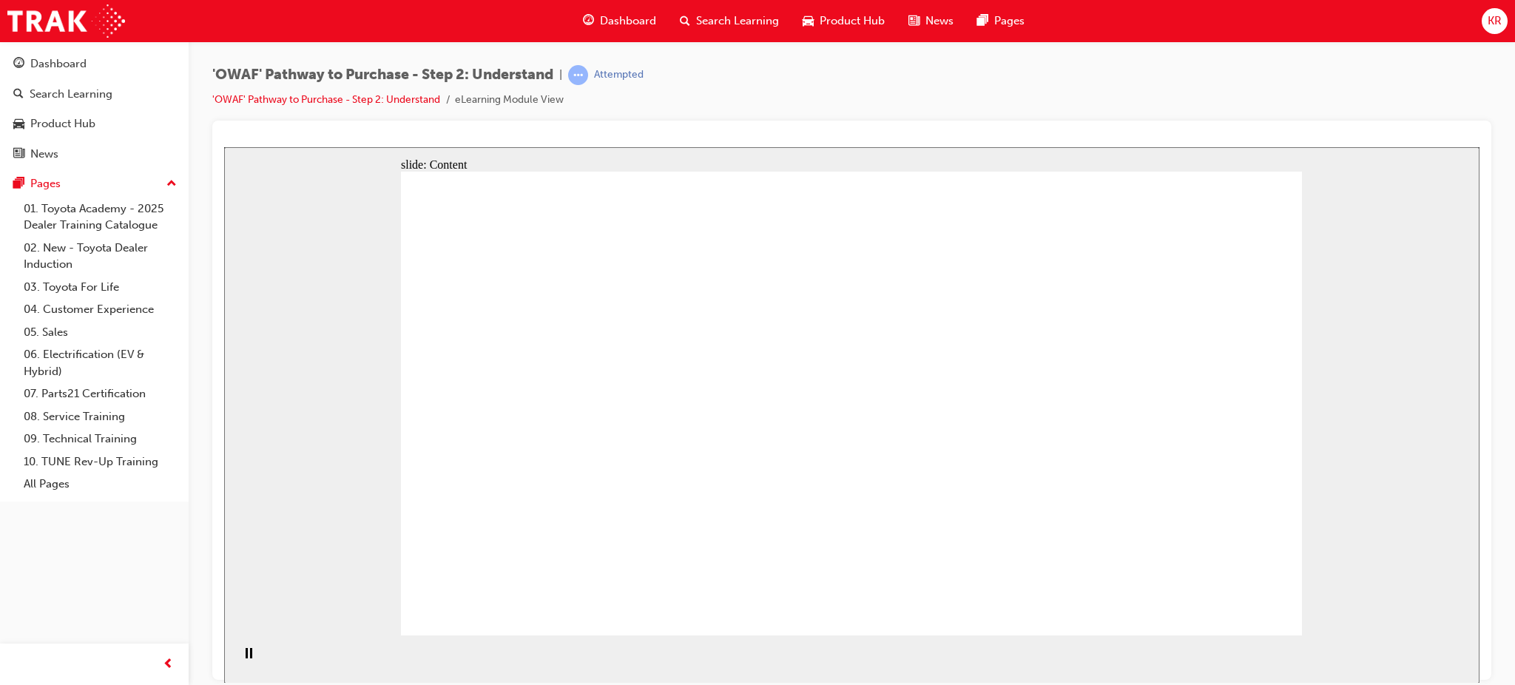
drag, startPoint x: 1239, startPoint y: 525, endPoint x: 1020, endPoint y: 508, distance: 220.5
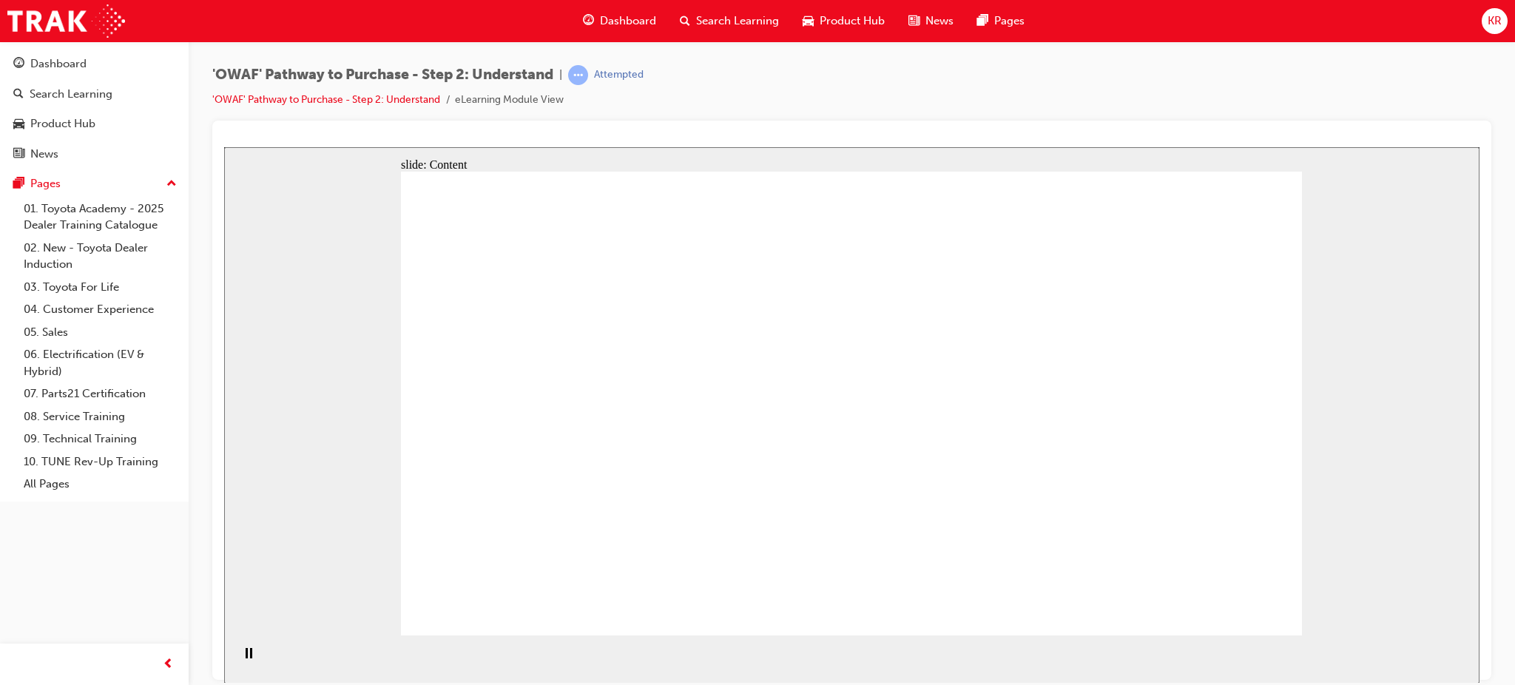
drag, startPoint x: 565, startPoint y: 285, endPoint x: 677, endPoint y: 250, distance: 117.7
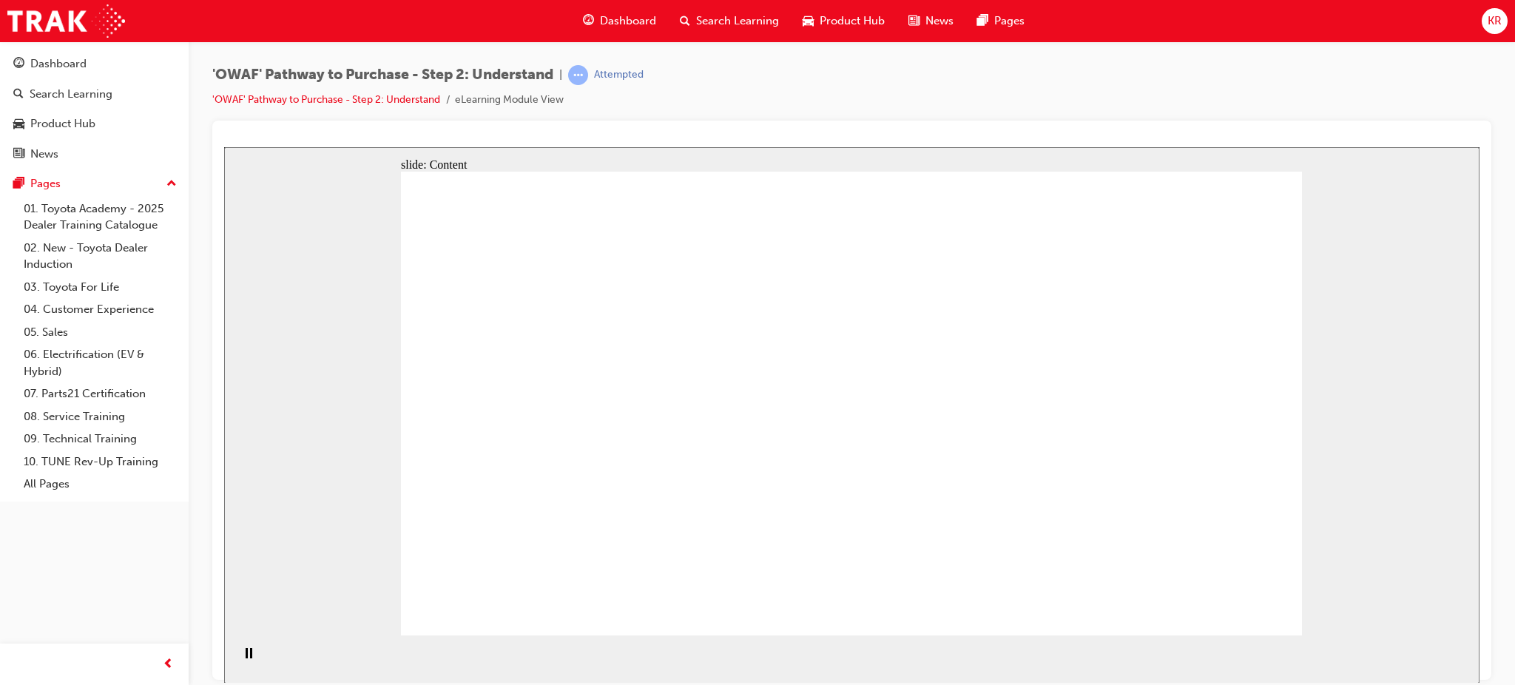
drag, startPoint x: 738, startPoint y: 243, endPoint x: 720, endPoint y: 243, distance: 17.8
drag, startPoint x: 877, startPoint y: 336, endPoint x: 870, endPoint y: 349, distance: 14.2
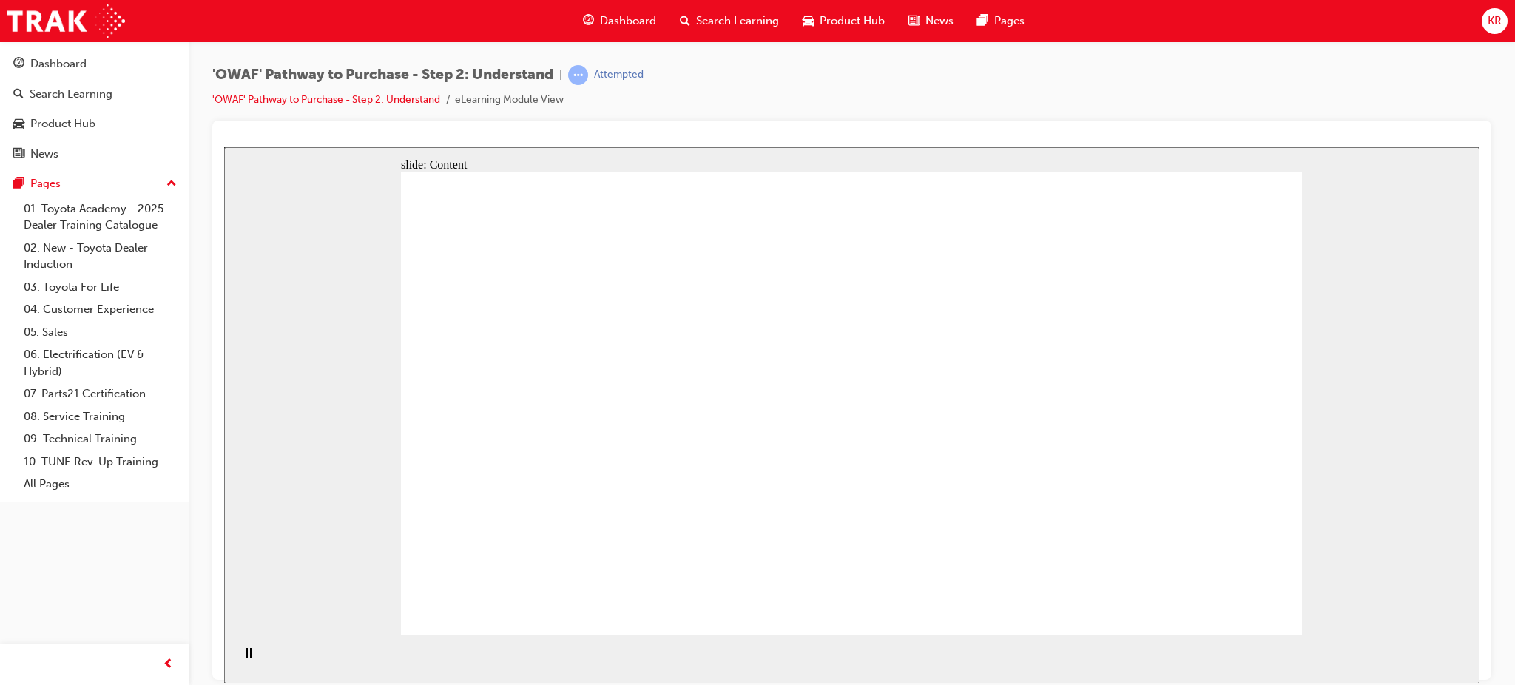
drag, startPoint x: 839, startPoint y: 307, endPoint x: 827, endPoint y: 322, distance: 19.0
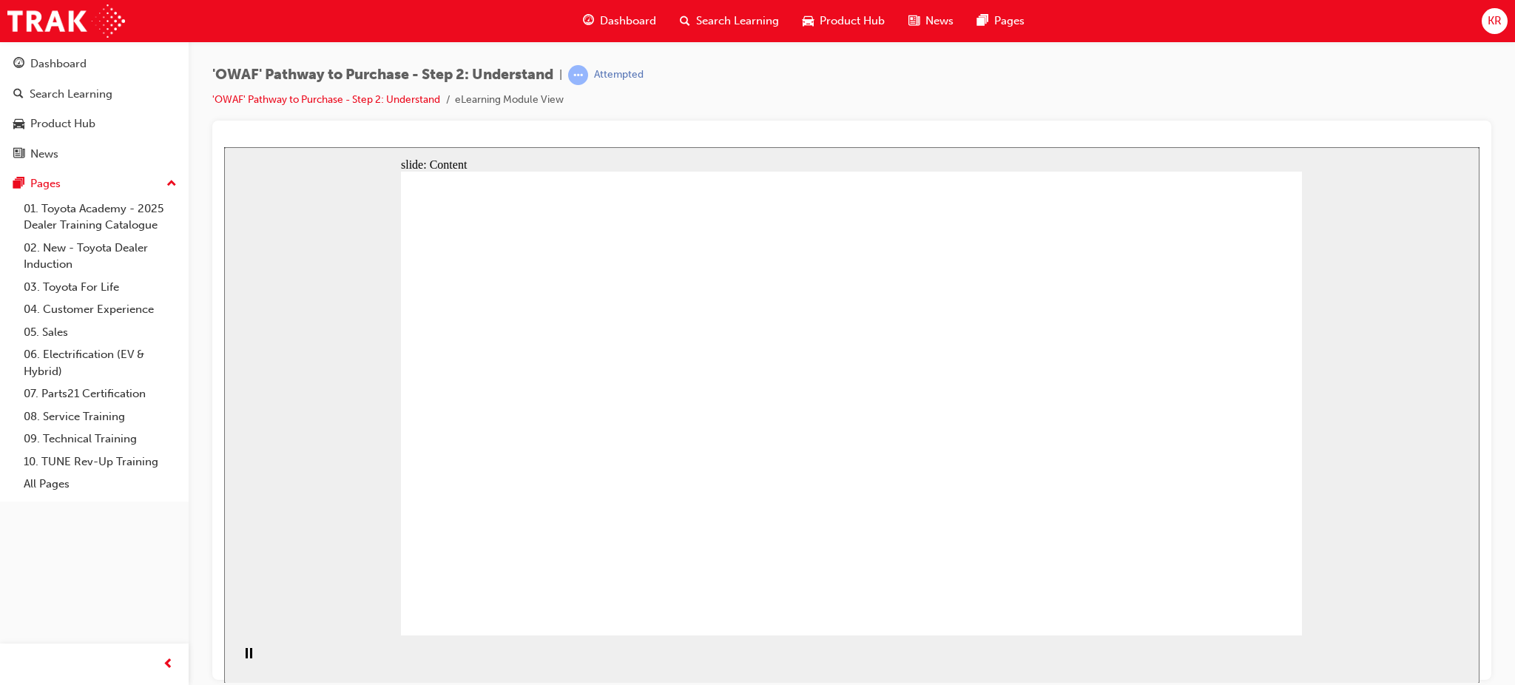
drag, startPoint x: 935, startPoint y: 571, endPoint x: 1006, endPoint y: 579, distance: 71.5
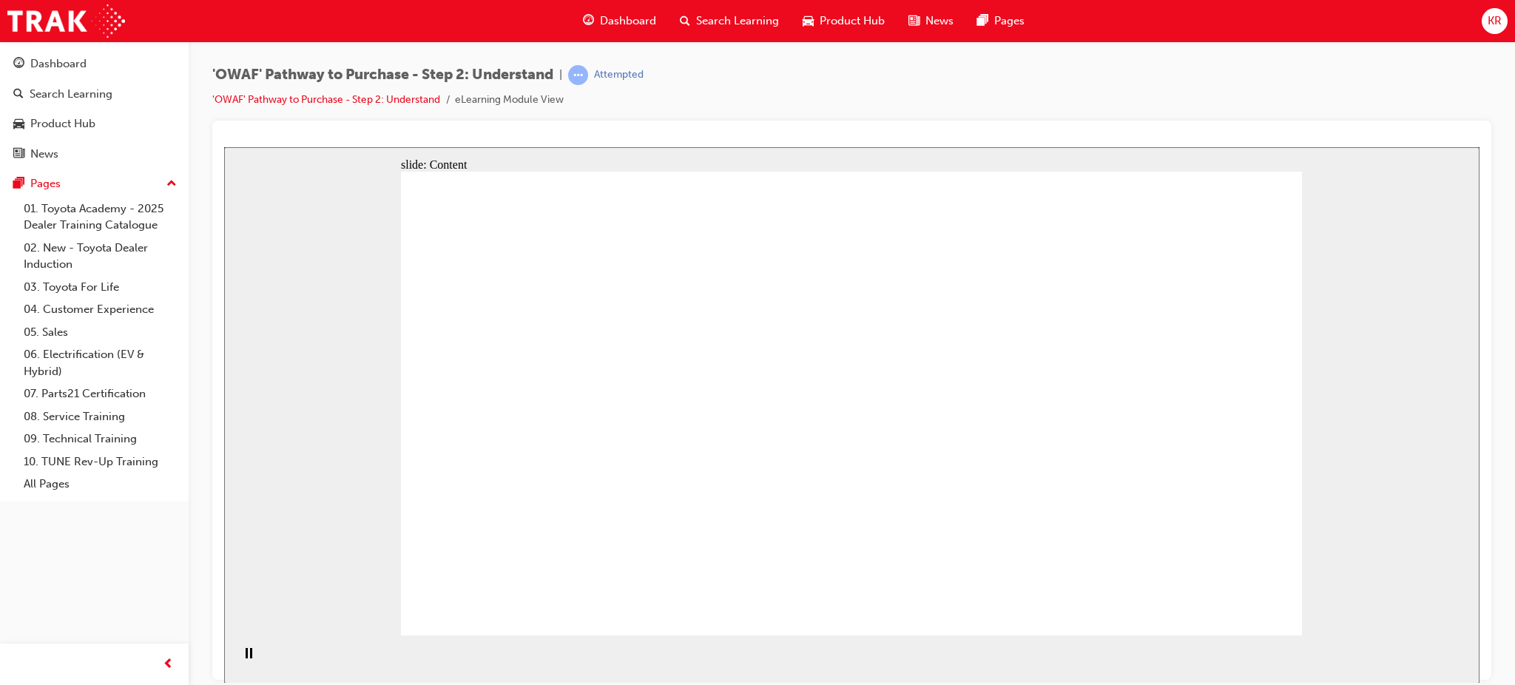
drag, startPoint x: 933, startPoint y: 356, endPoint x: 874, endPoint y: 291, distance: 88.0
drag, startPoint x: 874, startPoint y: 291, endPoint x: 986, endPoint y: 301, distance: 113.0
drag, startPoint x: 986, startPoint y: 301, endPoint x: 938, endPoint y: 451, distance: 158.0
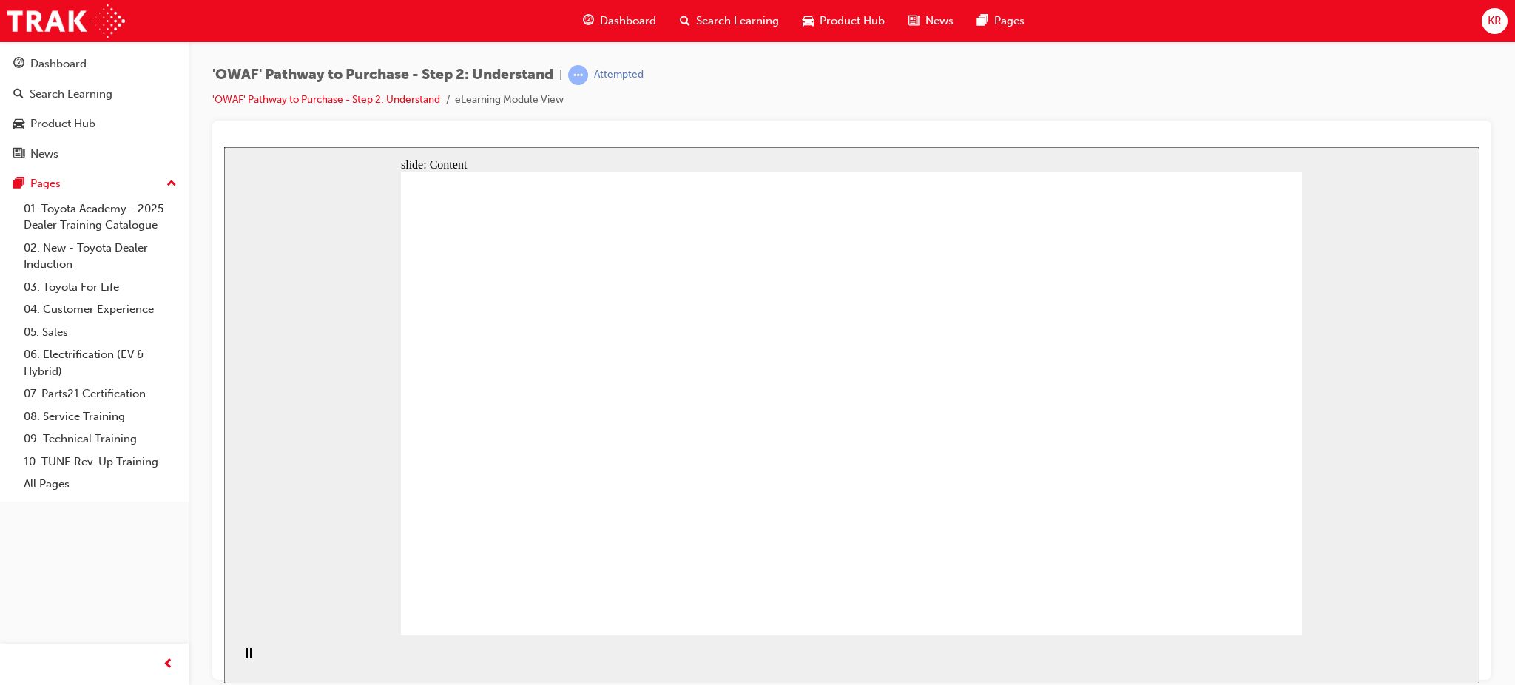
drag, startPoint x: 763, startPoint y: 405, endPoint x: 480, endPoint y: 250, distance: 322.2
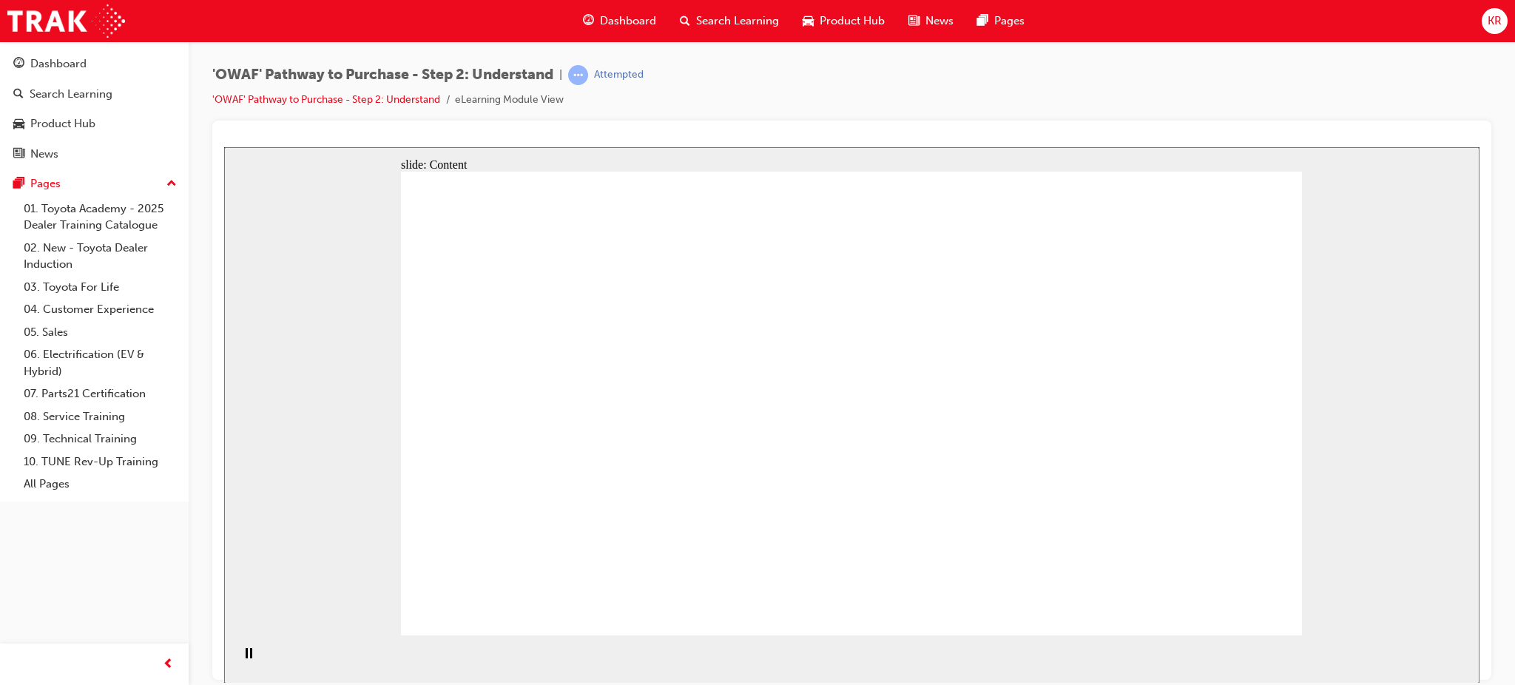
drag, startPoint x: 579, startPoint y: 316, endPoint x: 514, endPoint y: 375, distance: 87.5
drag, startPoint x: 514, startPoint y: 375, endPoint x: 521, endPoint y: 383, distance: 10.5
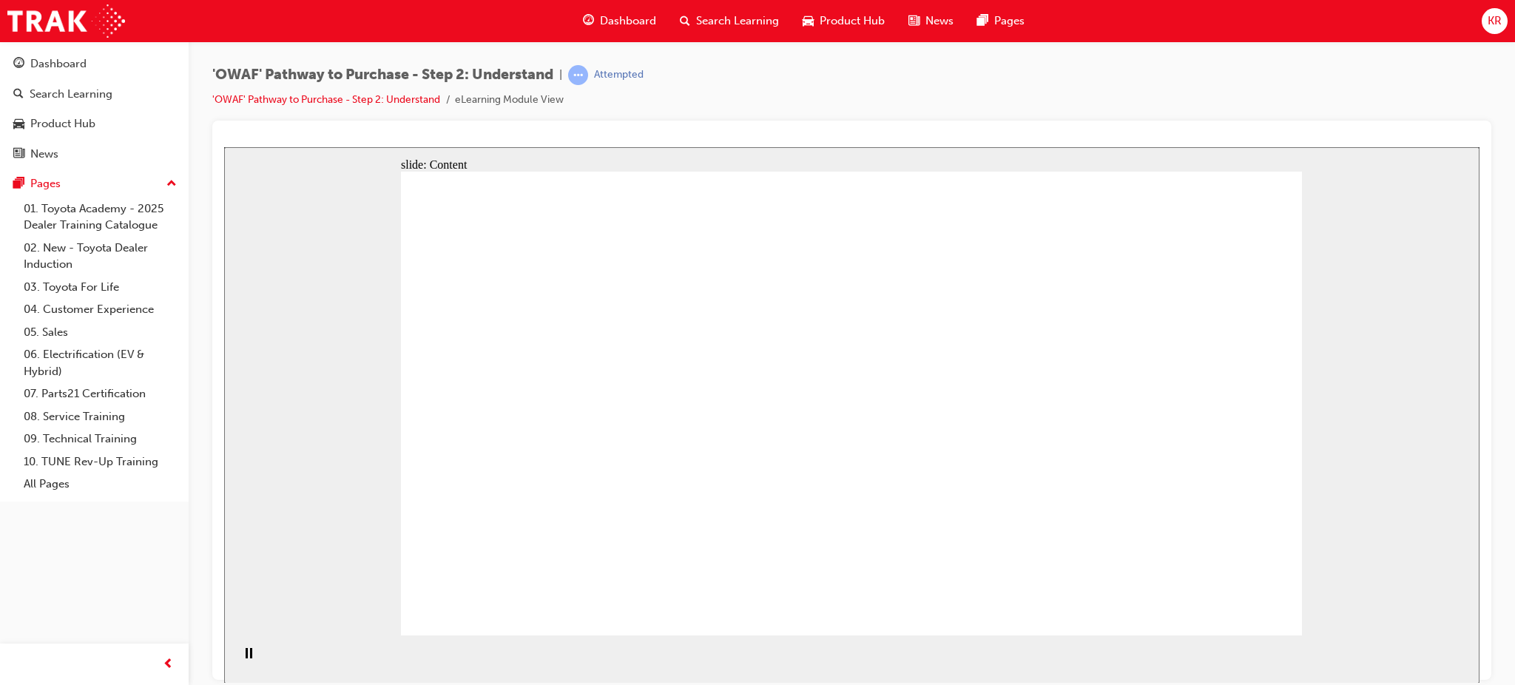
drag, startPoint x: 572, startPoint y: 420, endPoint x: 630, endPoint y: 420, distance: 57.7
click at [1296, 414] on div "slide: Content Rectangle 2 Rectangle Rectangle 6 [PERSON_NAME] Toyota Customer …" at bounding box center [852, 415] width 1256 height 536
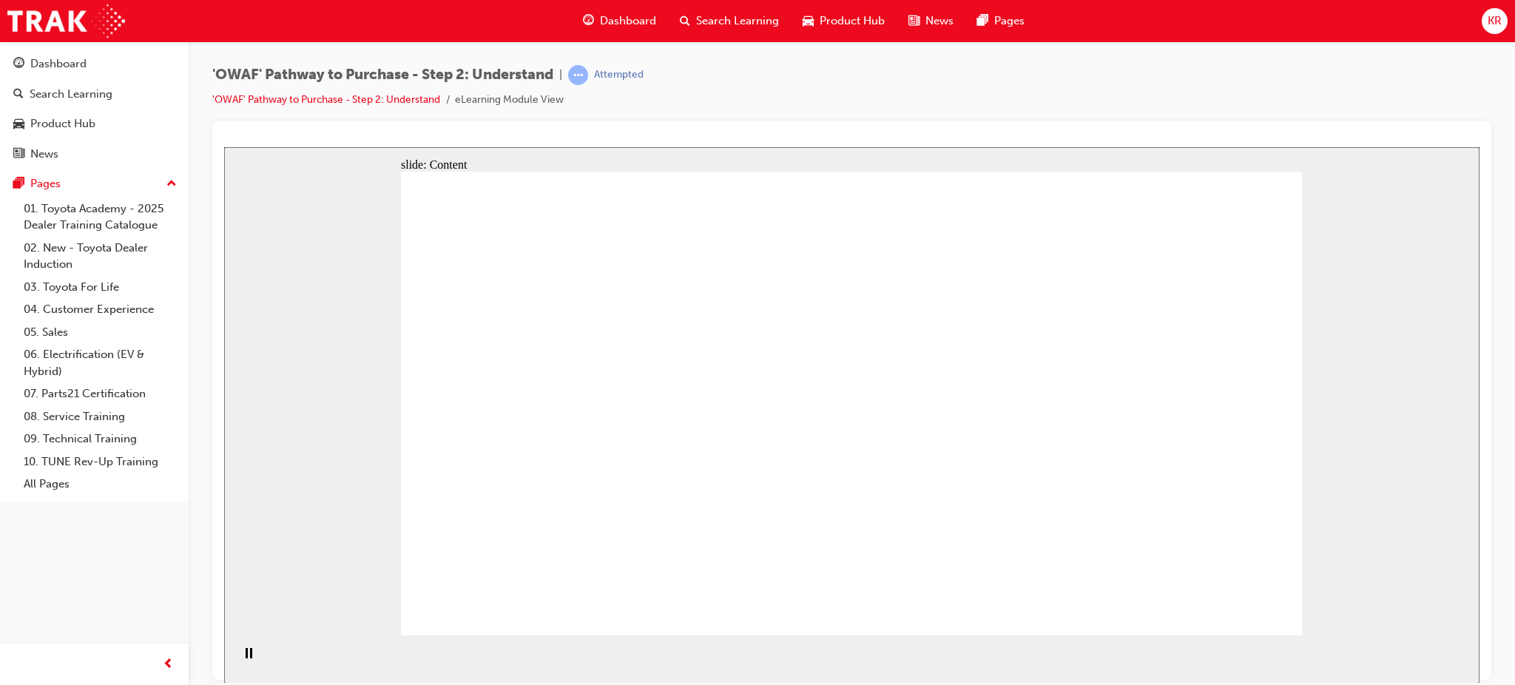
drag, startPoint x: 768, startPoint y: 417, endPoint x: 869, endPoint y: 422, distance: 101.5
click at [411, 430] on div "slide: Content Rectangle 2 Rectangle Rectangle 6 [PERSON_NAME] Toyota Customer …" at bounding box center [852, 415] width 1256 height 536
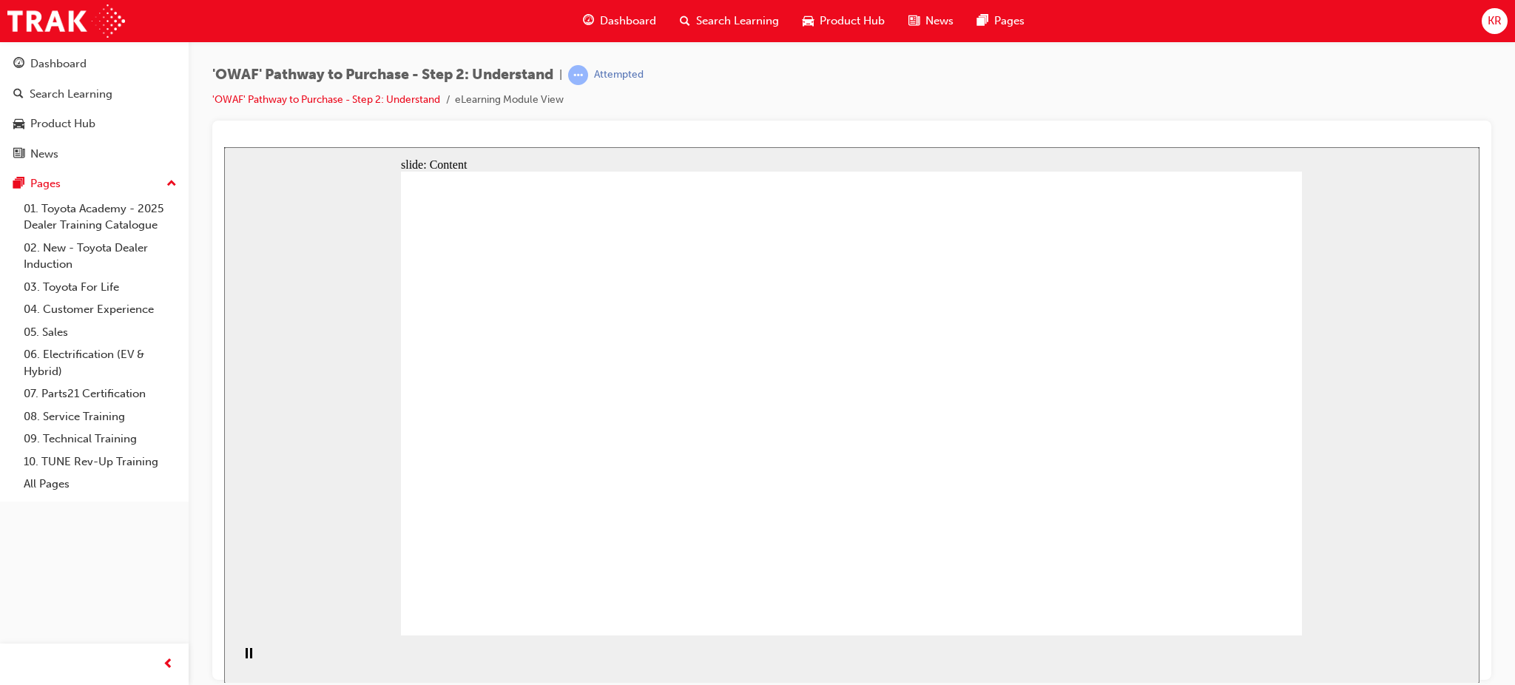
drag, startPoint x: 918, startPoint y: 469, endPoint x: 1019, endPoint y: 492, distance: 103.9
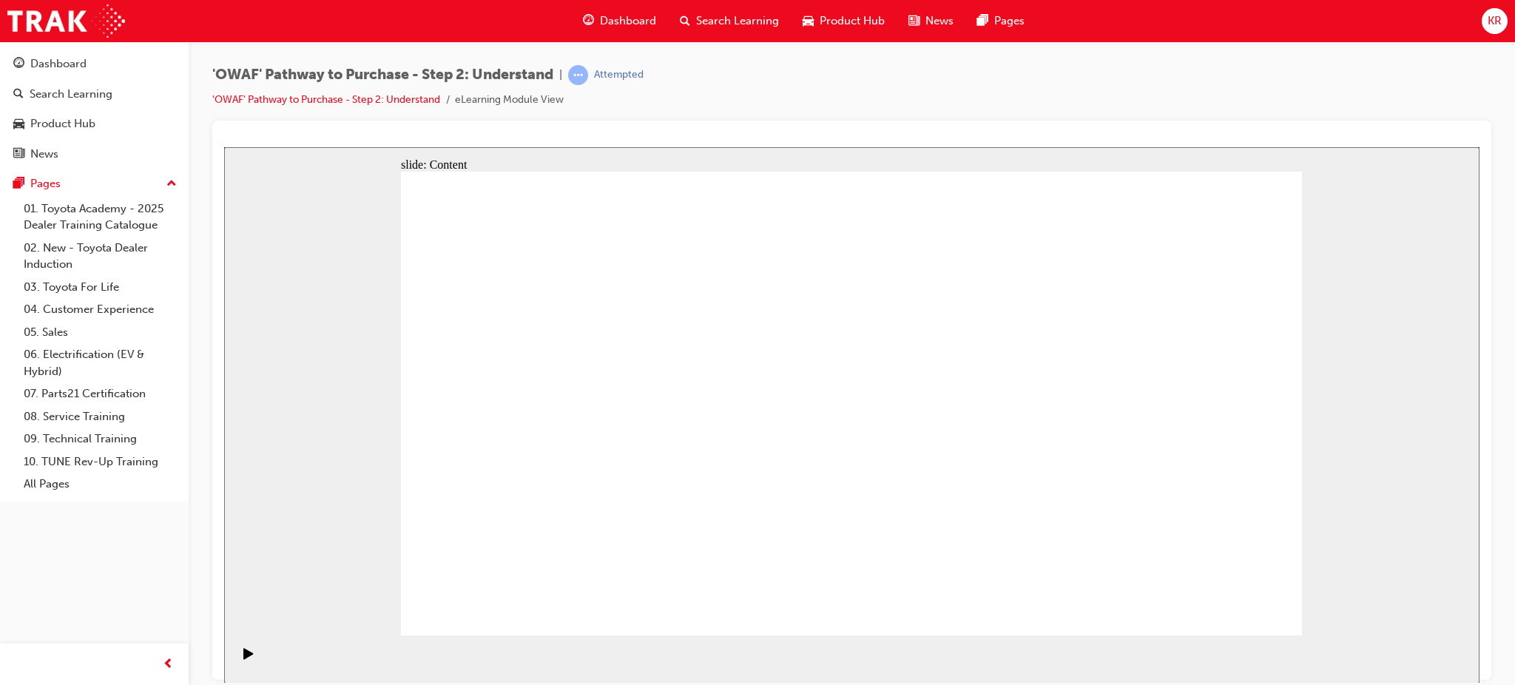
drag, startPoint x: 877, startPoint y: 368, endPoint x: 1014, endPoint y: 437, distance: 153.2
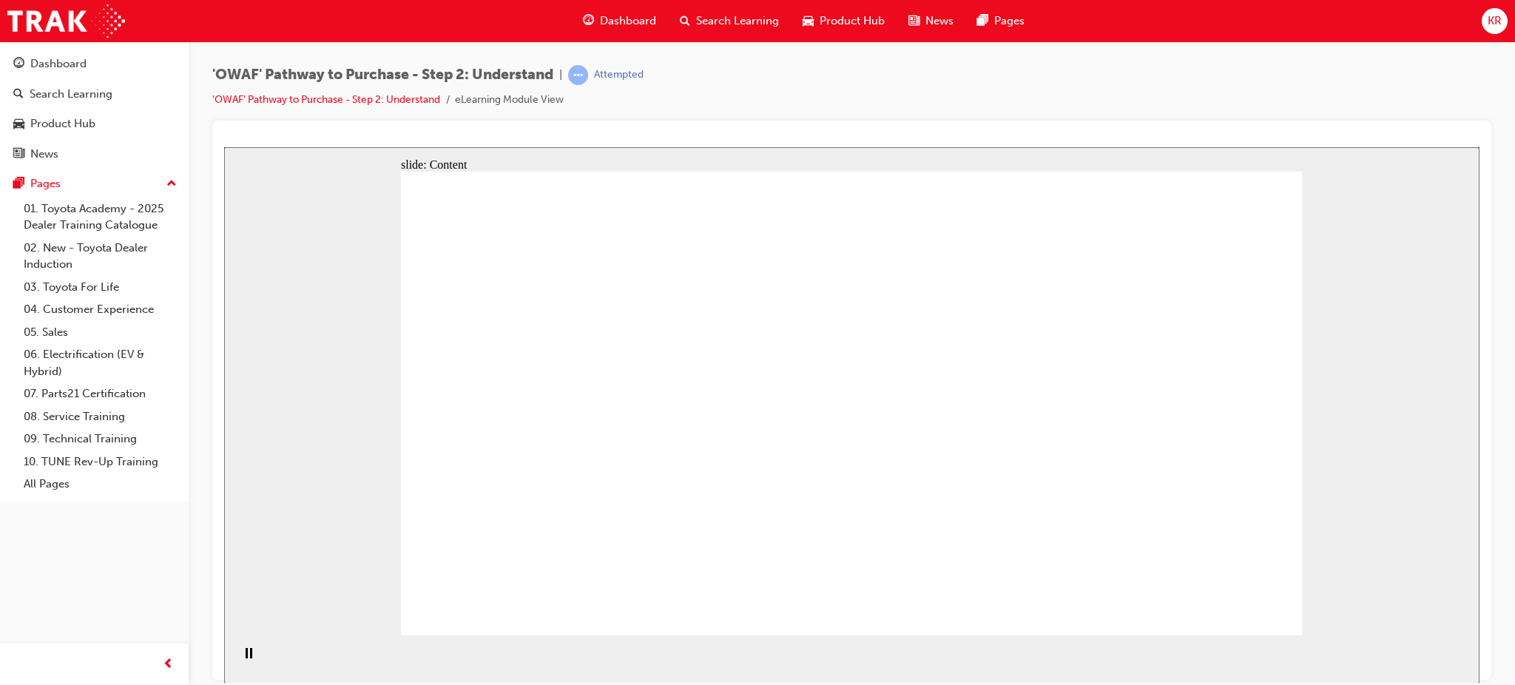
drag, startPoint x: 1155, startPoint y: 168, endPoint x: 1127, endPoint y: 185, distance: 32.9
drag, startPoint x: 723, startPoint y: 248, endPoint x: 741, endPoint y: 390, distance: 143.2
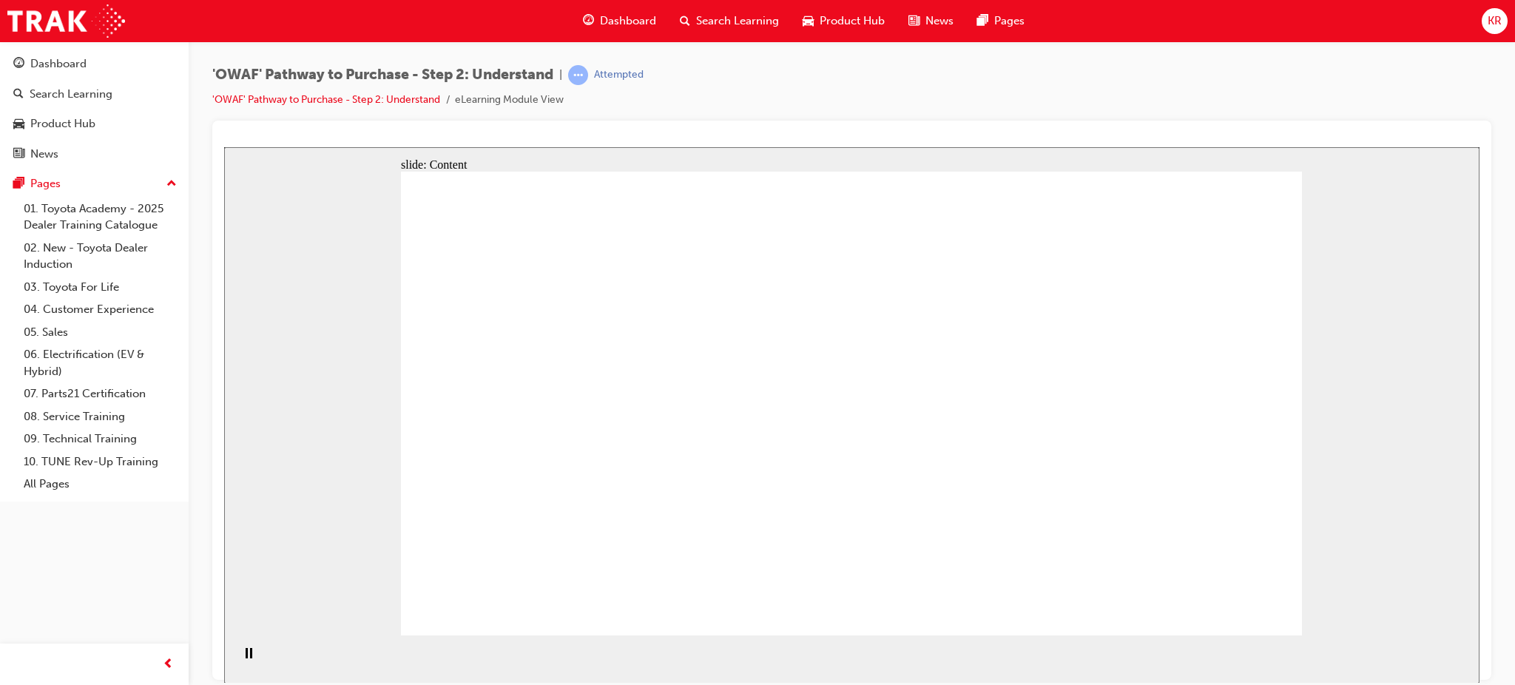
drag, startPoint x: 742, startPoint y: 428, endPoint x: 750, endPoint y: 552, distance: 124.6
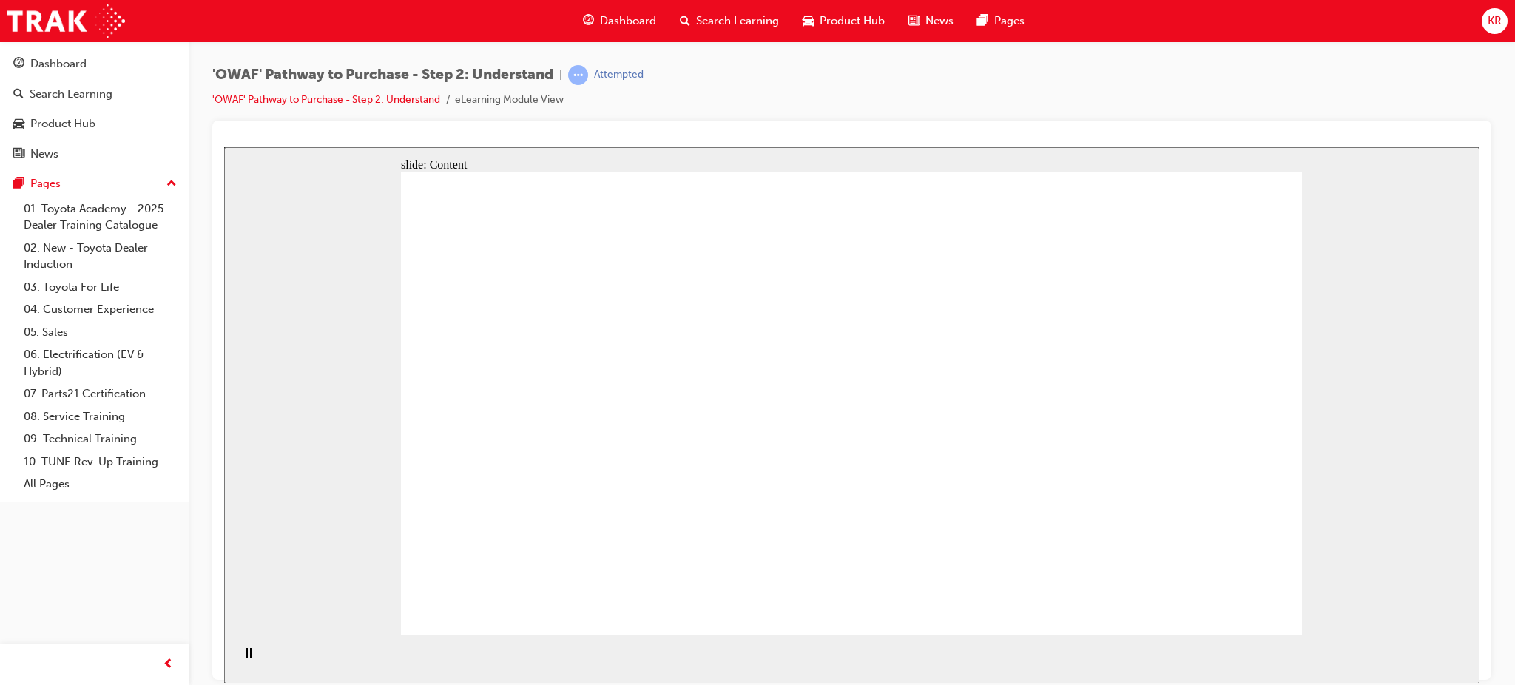
drag, startPoint x: 775, startPoint y: 323, endPoint x: 783, endPoint y: 335, distance: 14.6
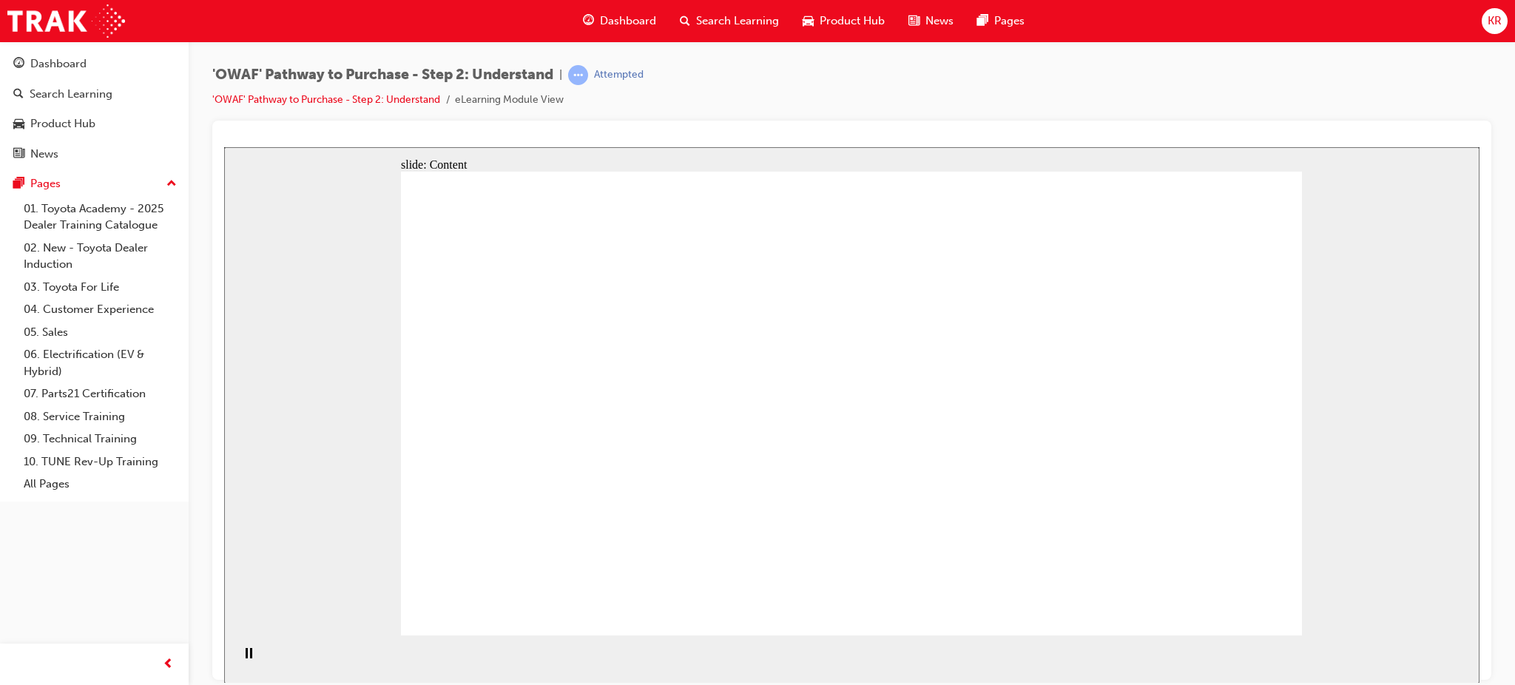
drag, startPoint x: 928, startPoint y: 394, endPoint x: 919, endPoint y: 498, distance: 104.0
drag, startPoint x: 919, startPoint y: 498, endPoint x: 895, endPoint y: 503, distance: 24.2
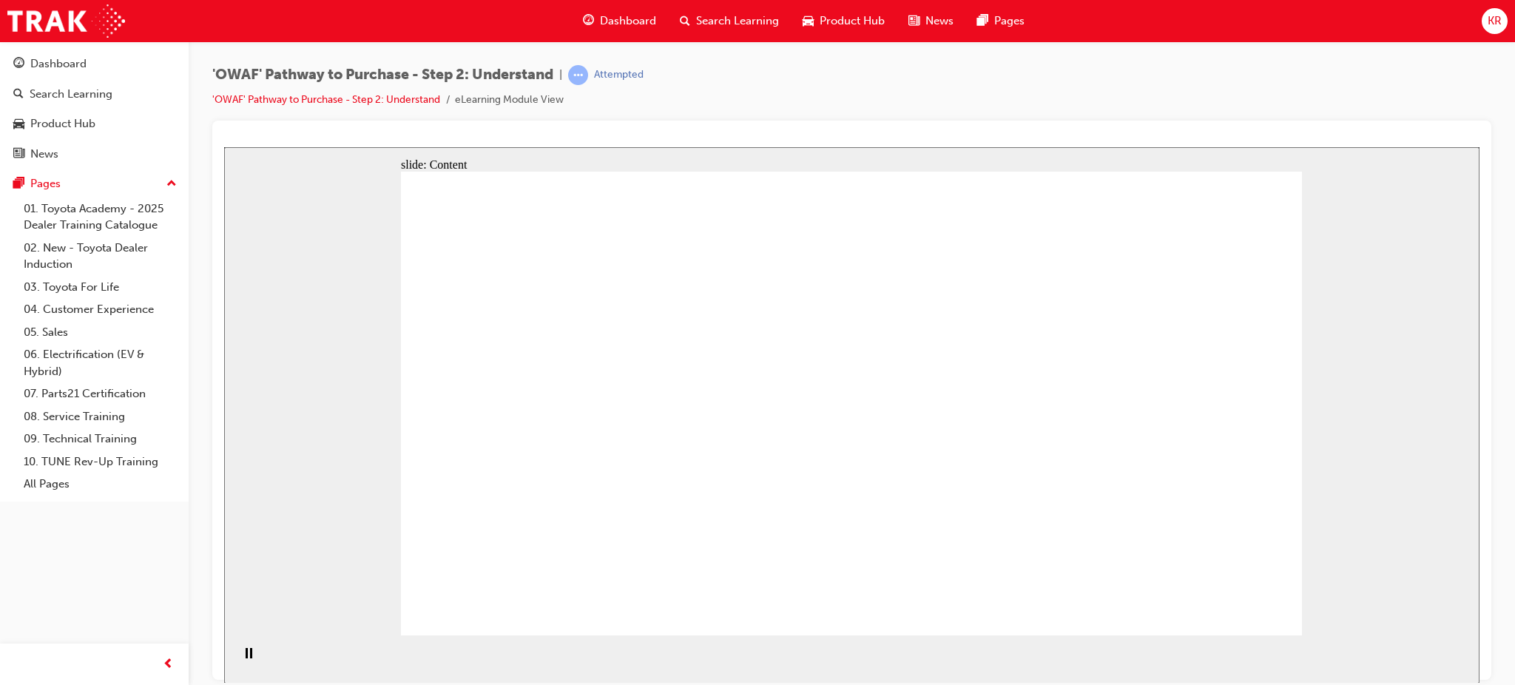
drag, startPoint x: 1200, startPoint y: 450, endPoint x: 1173, endPoint y: 458, distance: 28.6
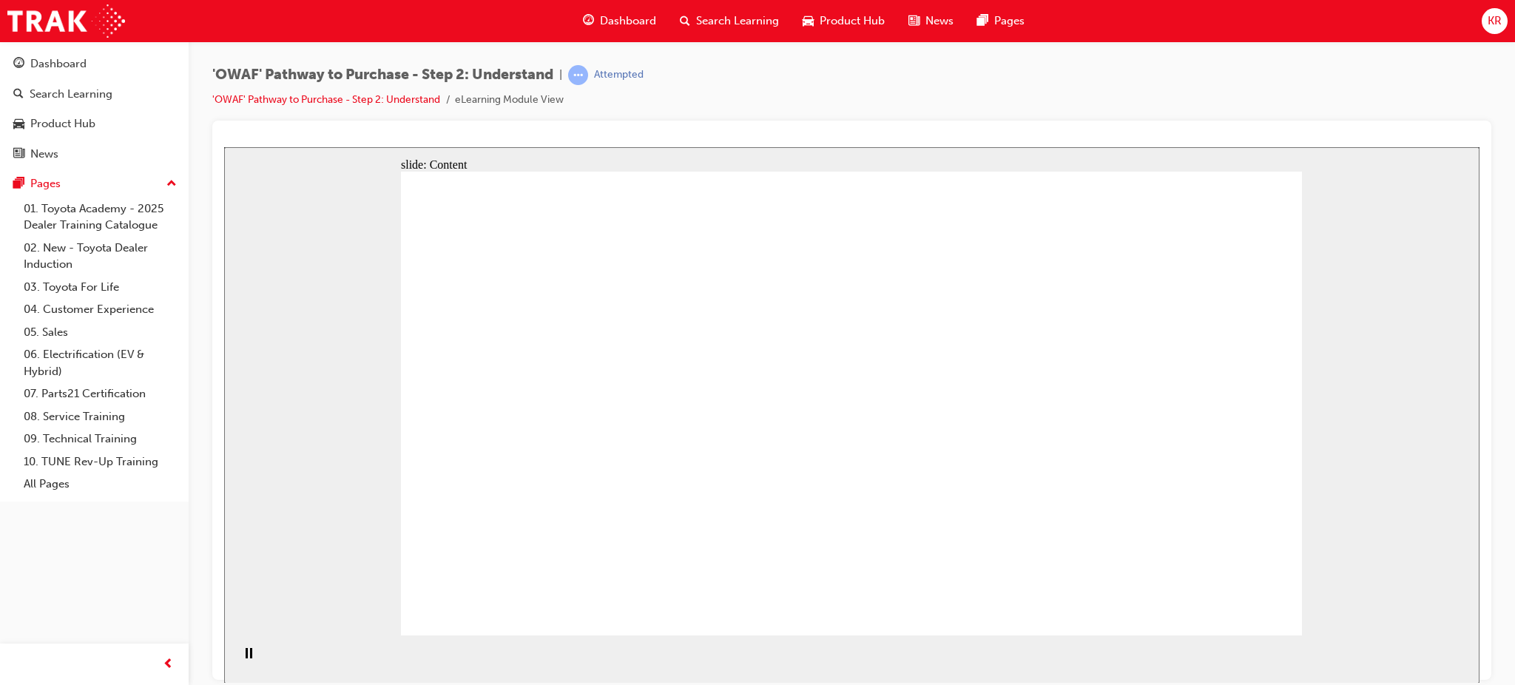
drag, startPoint x: 1157, startPoint y: 476, endPoint x: 1155, endPoint y: 502, distance: 26.7
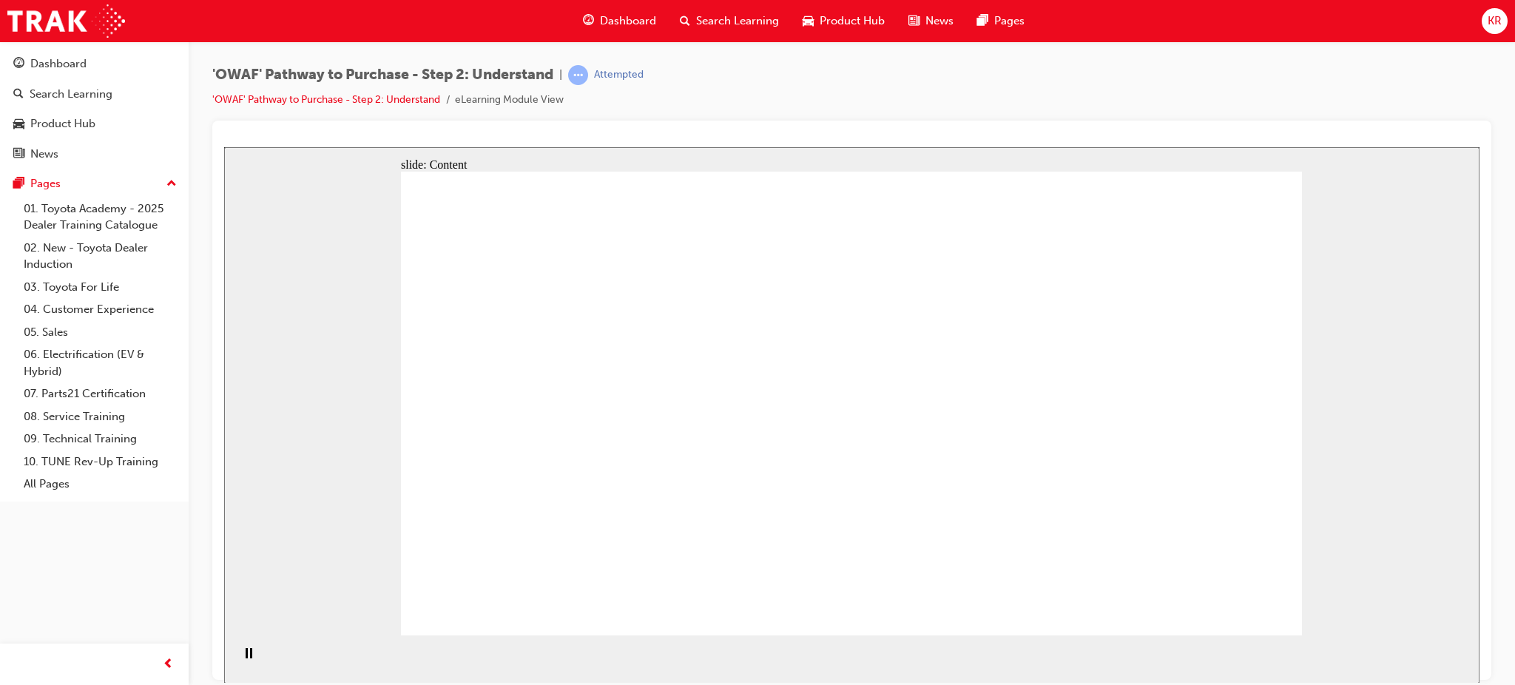
drag, startPoint x: 1128, startPoint y: 418, endPoint x: 1043, endPoint y: 418, distance: 85.8
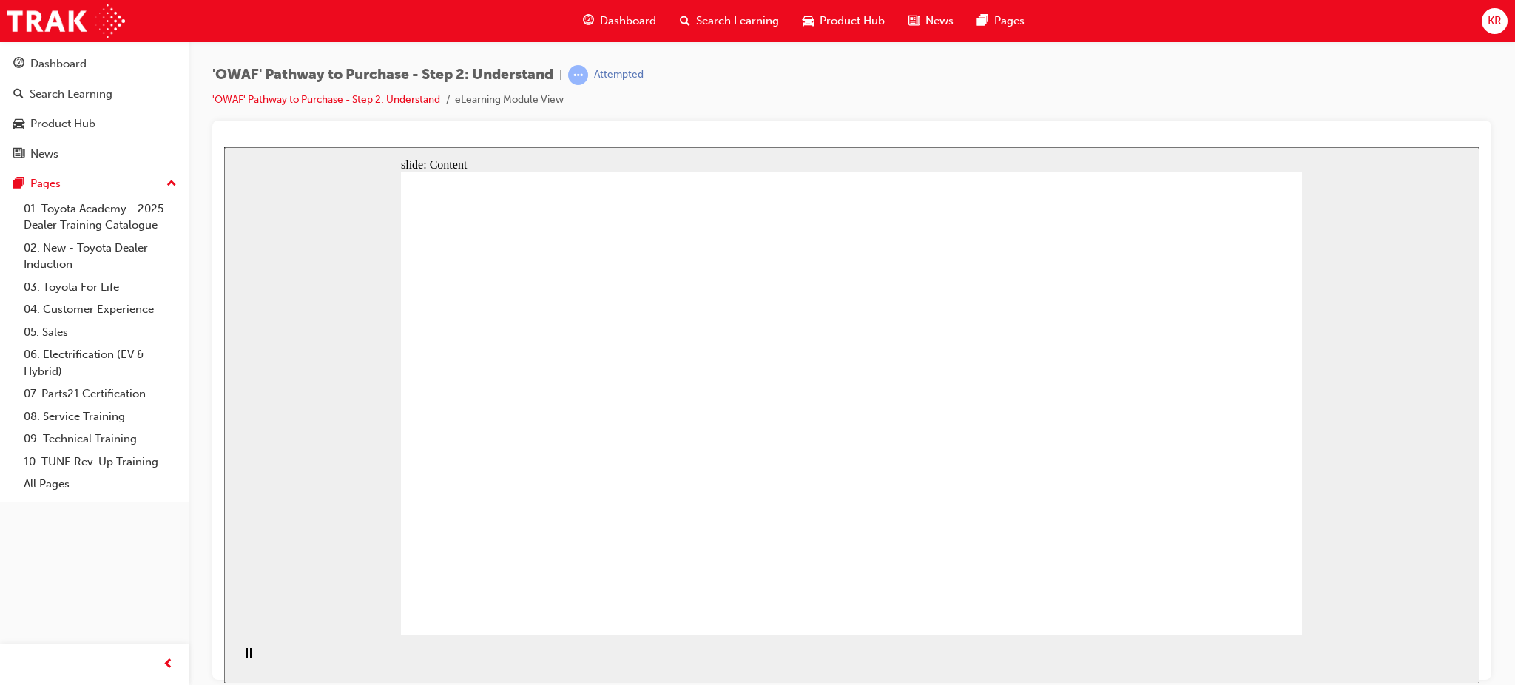
drag, startPoint x: 991, startPoint y: 445, endPoint x: 986, endPoint y: 432, distance: 14.0
drag, startPoint x: 988, startPoint y: 397, endPoint x: 991, endPoint y: 409, distance: 12.2
